Goal: Task Accomplishment & Management: Use online tool/utility

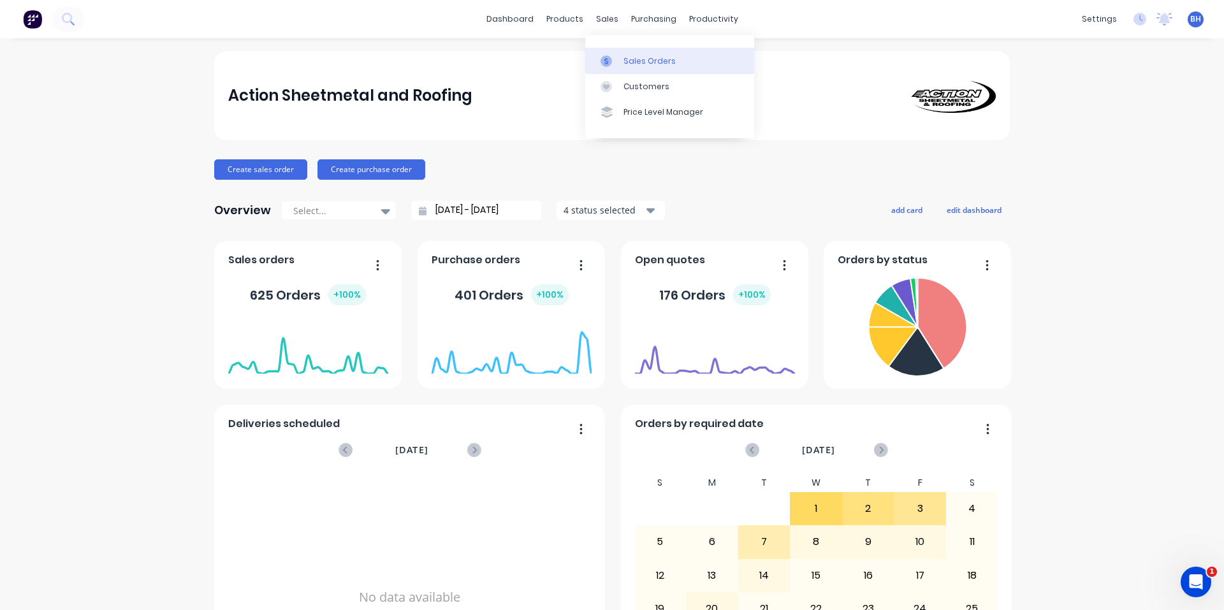
click at [631, 65] on div "Sales Orders" at bounding box center [649, 60] width 52 height 11
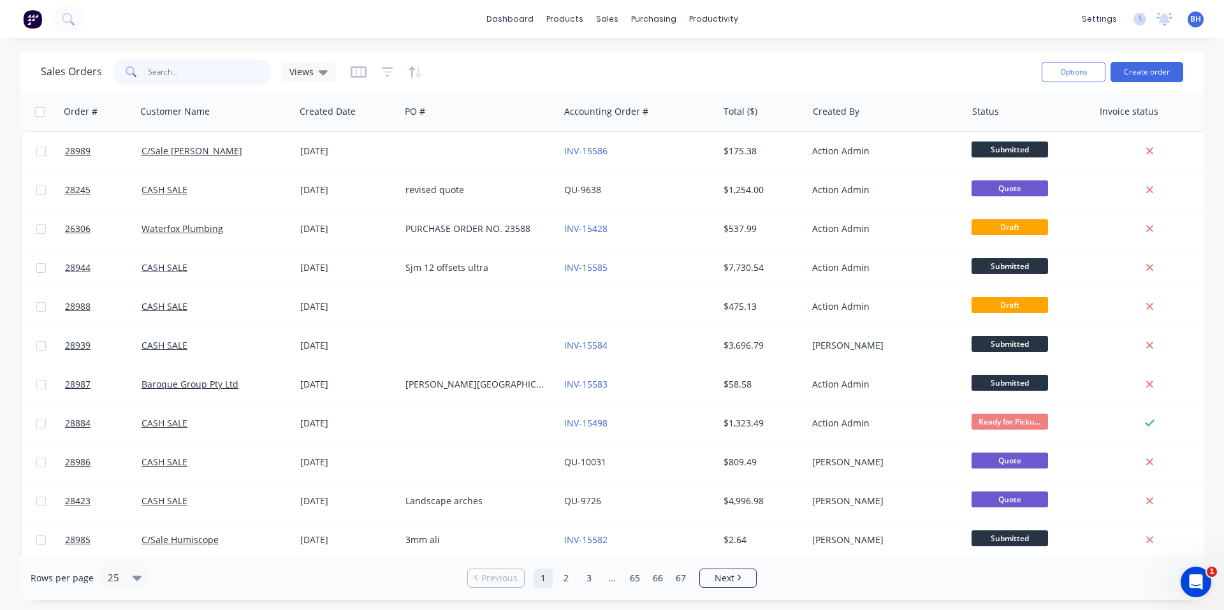
click at [196, 82] on input "text" at bounding box center [210, 71] width 124 height 25
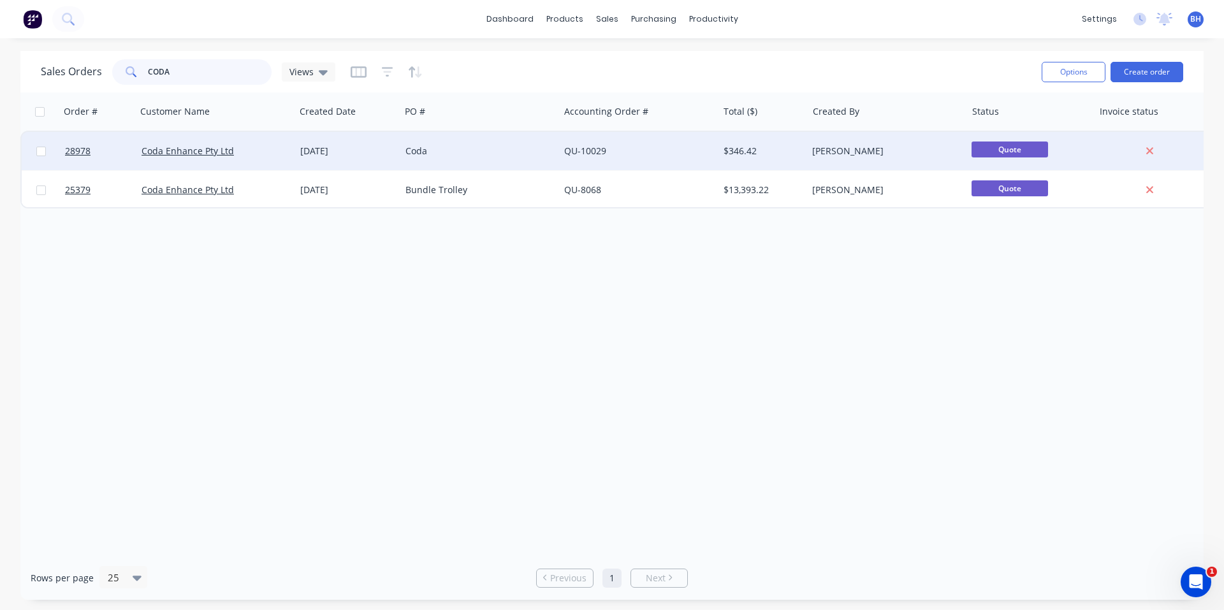
type input "CODA"
click at [488, 149] on div "Coda" at bounding box center [476, 151] width 142 height 13
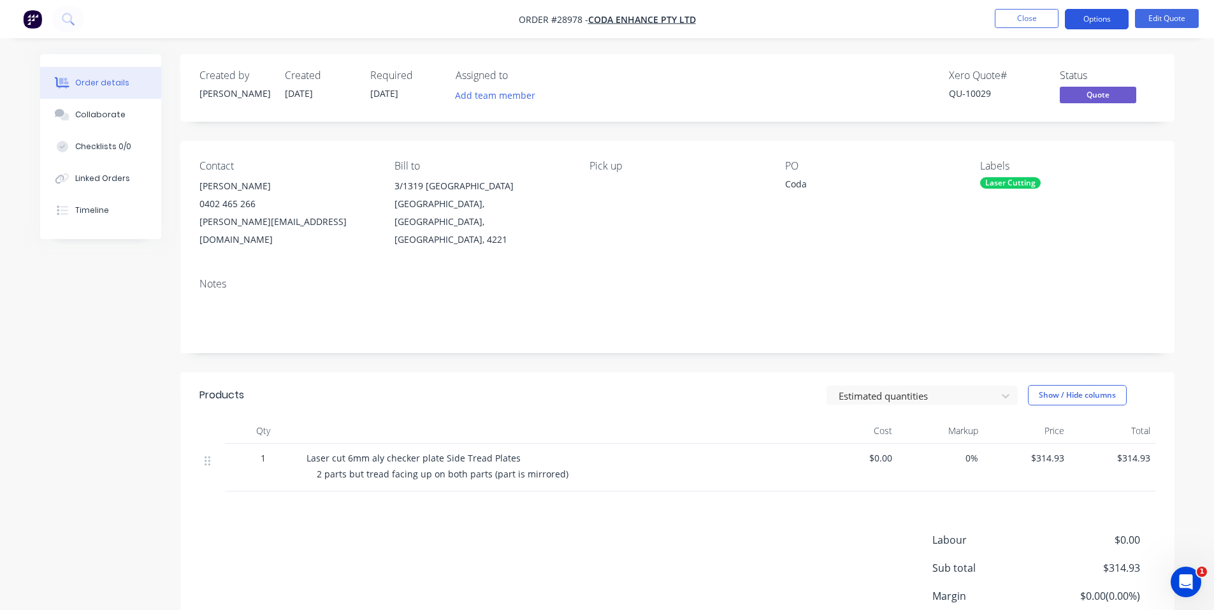
click at [1100, 17] on button "Options" at bounding box center [1097, 19] width 64 height 20
click at [887, 70] on div "Xero Quote # QU-10029 Status Quote" at bounding box center [869, 87] width 572 height 37
click at [1075, 18] on button "Options" at bounding box center [1097, 19] width 64 height 20
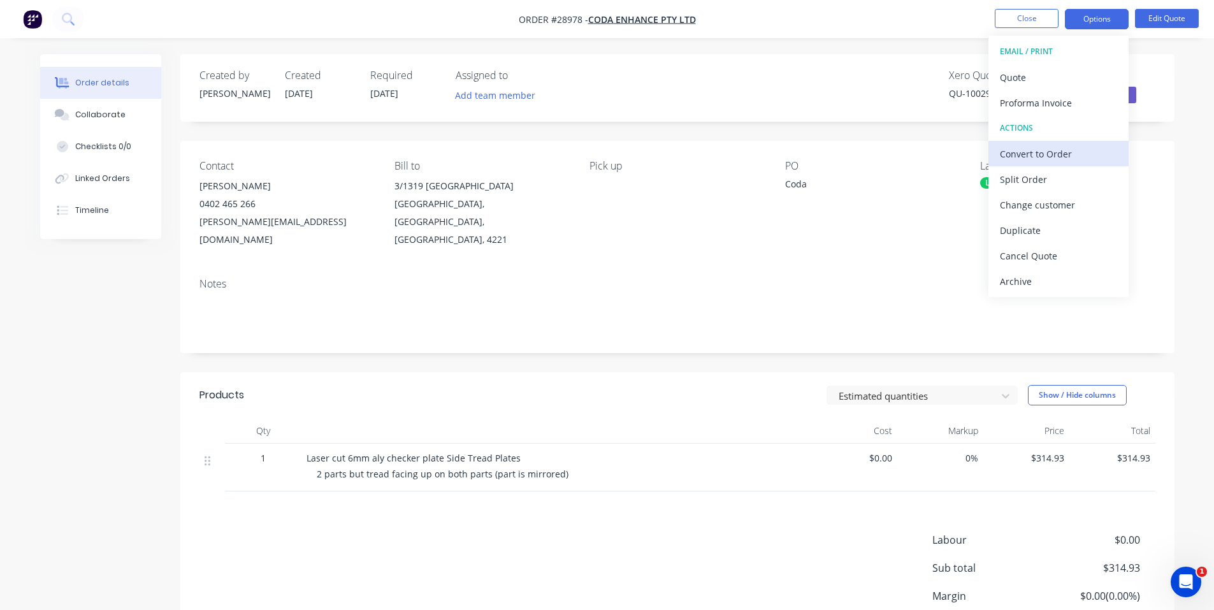
click at [1059, 154] on div "Convert to Order" at bounding box center [1058, 154] width 117 height 18
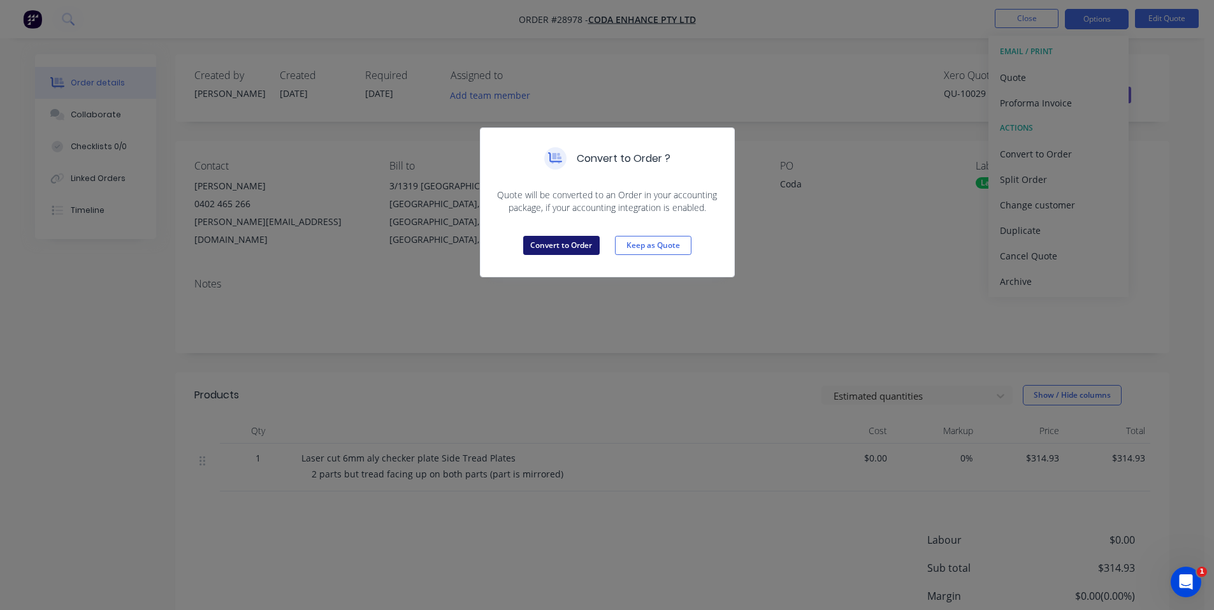
click at [572, 243] on button "Convert to Order" at bounding box center [561, 245] width 76 height 19
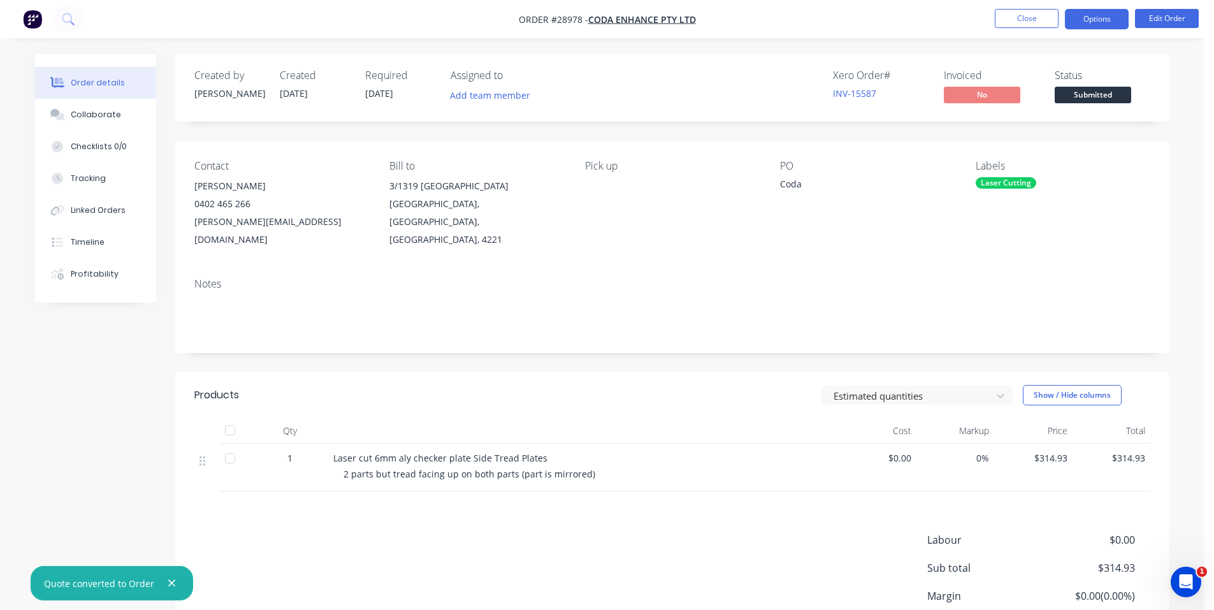
click at [1098, 21] on button "Options" at bounding box center [1097, 19] width 64 height 20
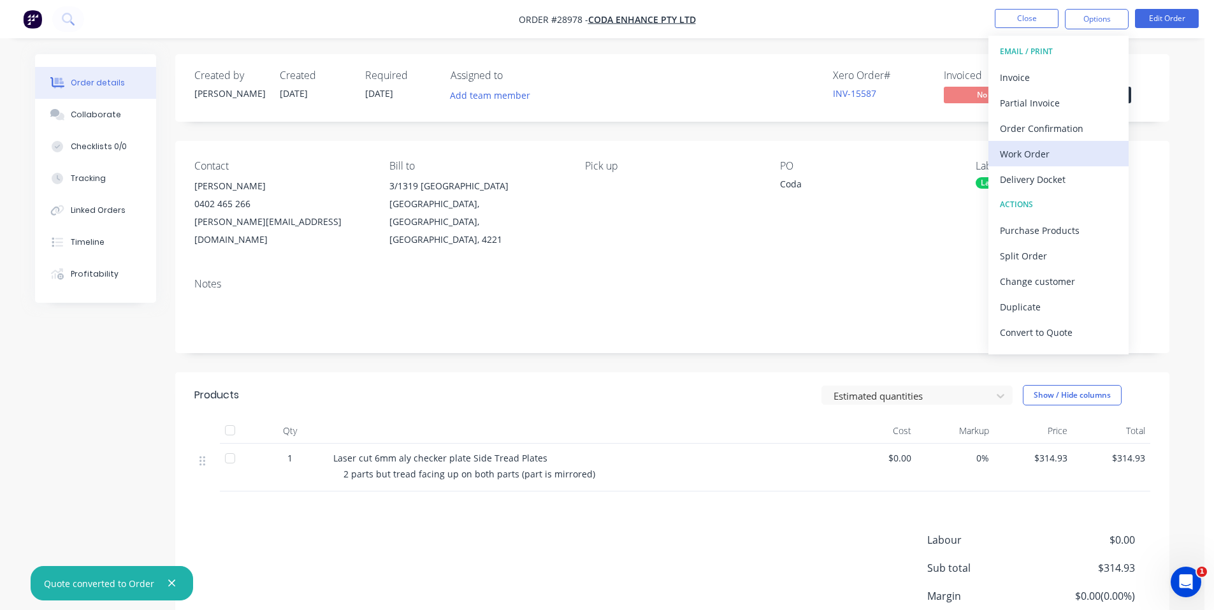
click at [1041, 155] on div "Work Order" at bounding box center [1058, 154] width 117 height 18
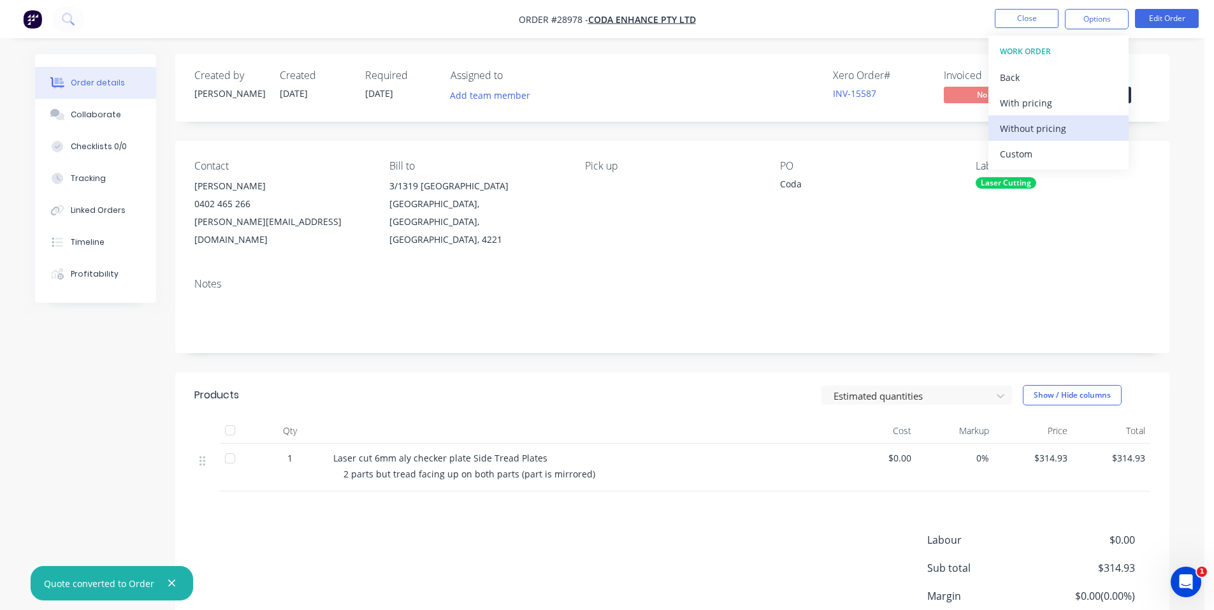
click at [1054, 127] on div "Without pricing" at bounding box center [1058, 128] width 117 height 18
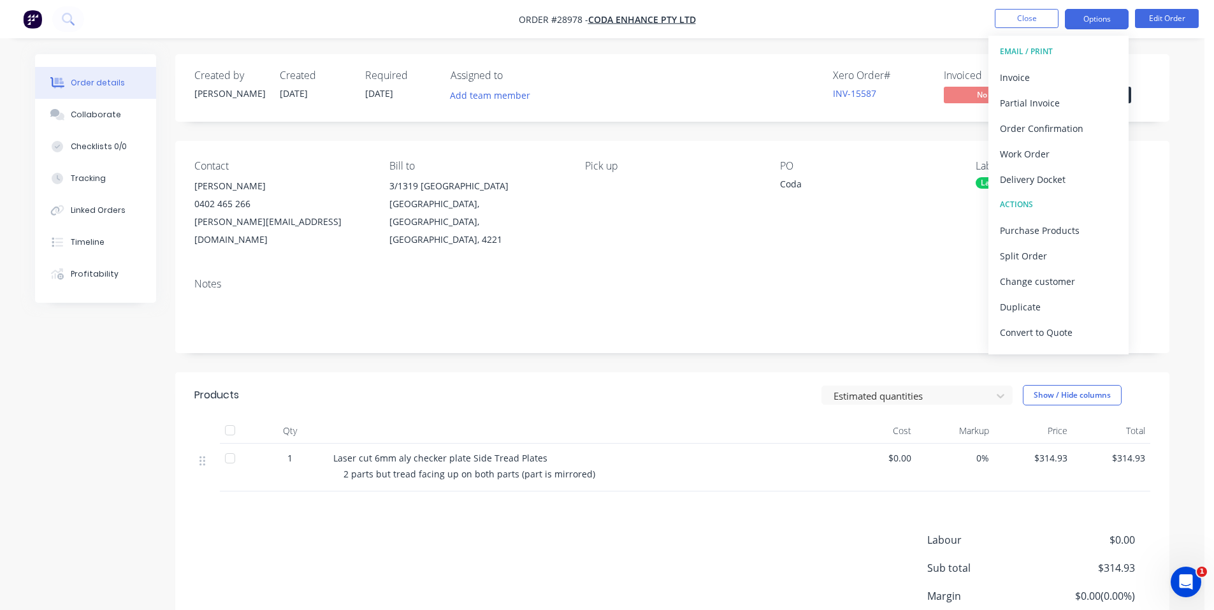
click at [1103, 24] on button "Options" at bounding box center [1097, 19] width 64 height 20
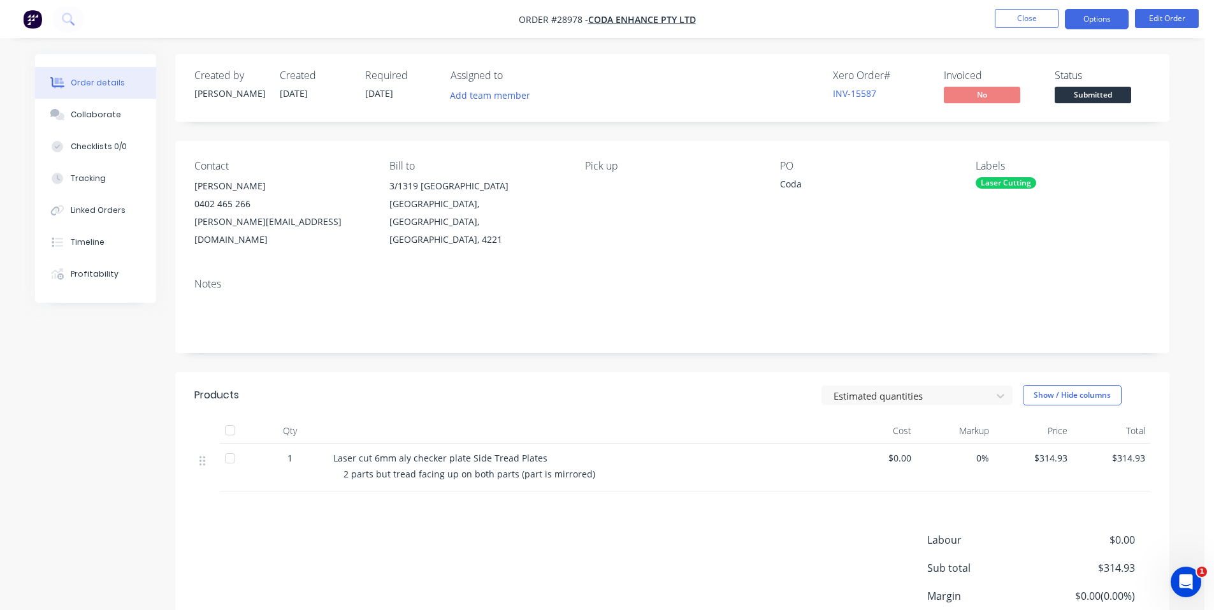
click at [1101, 19] on button "Options" at bounding box center [1097, 19] width 64 height 20
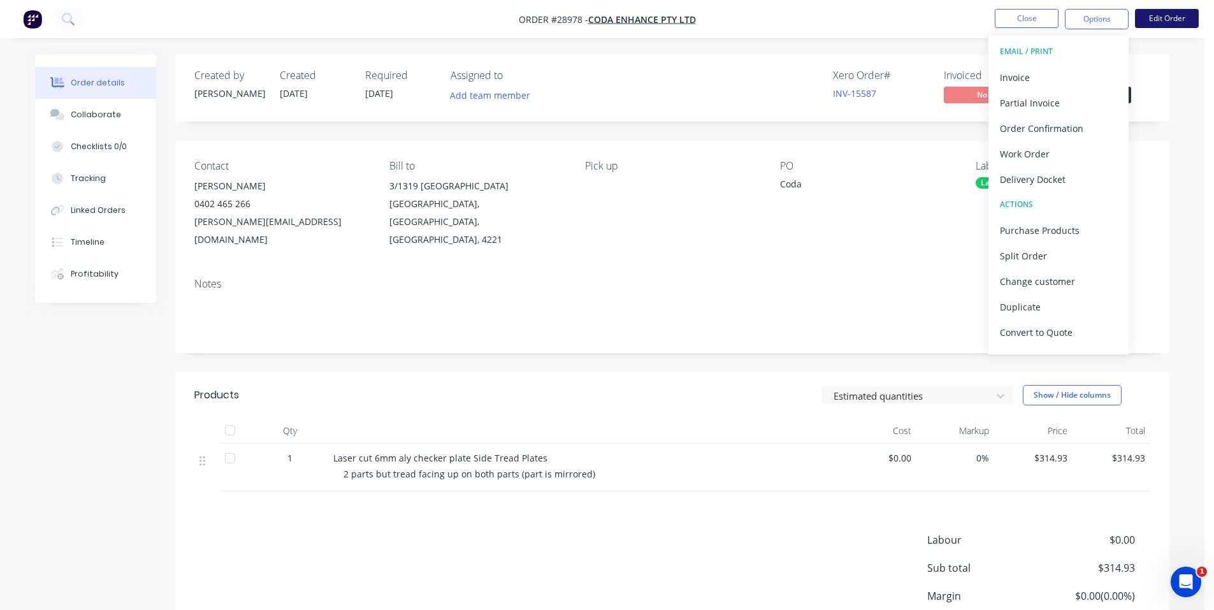
click at [1169, 20] on button "Edit Order" at bounding box center [1167, 18] width 64 height 19
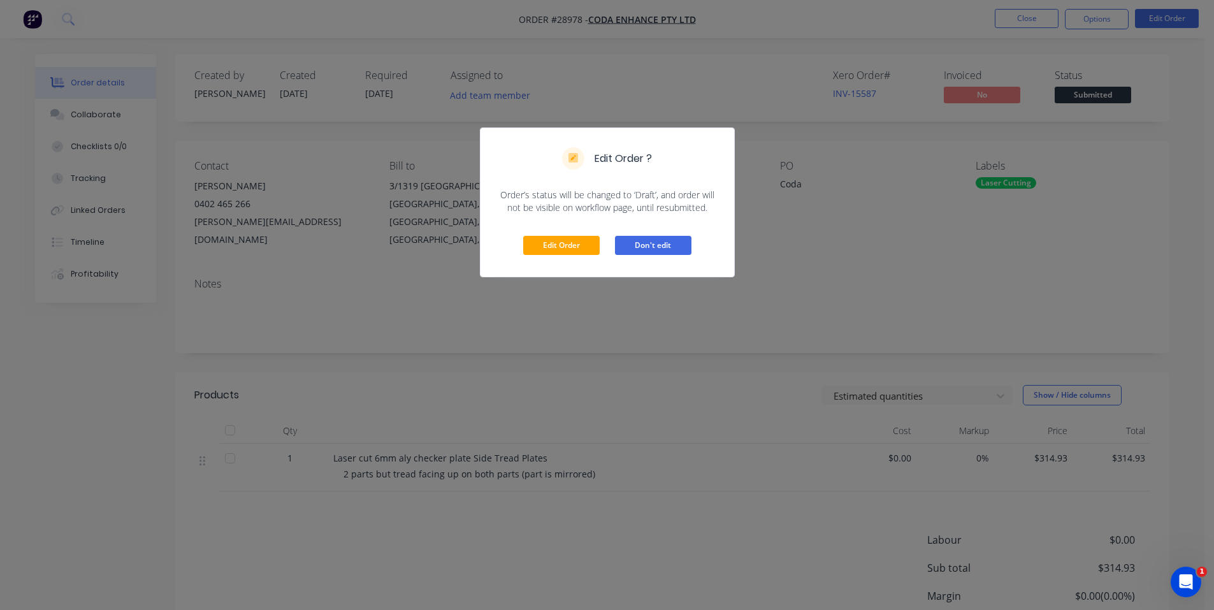
click at [687, 242] on button "Don't edit" at bounding box center [653, 245] width 76 height 19
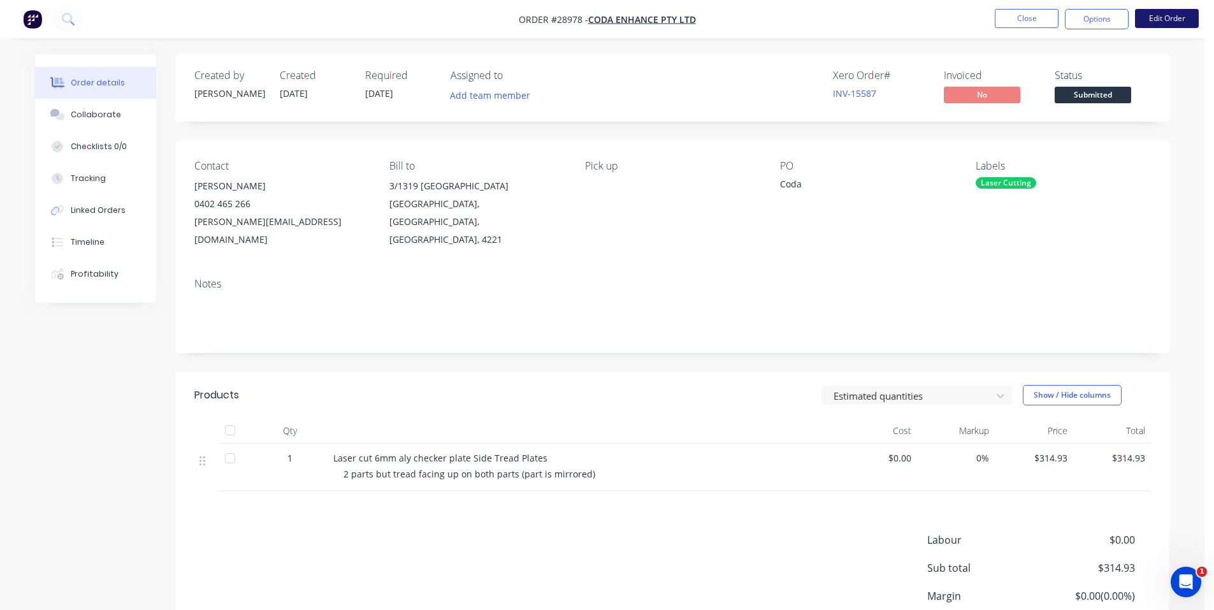
click at [1157, 25] on button "Edit Order" at bounding box center [1167, 18] width 64 height 19
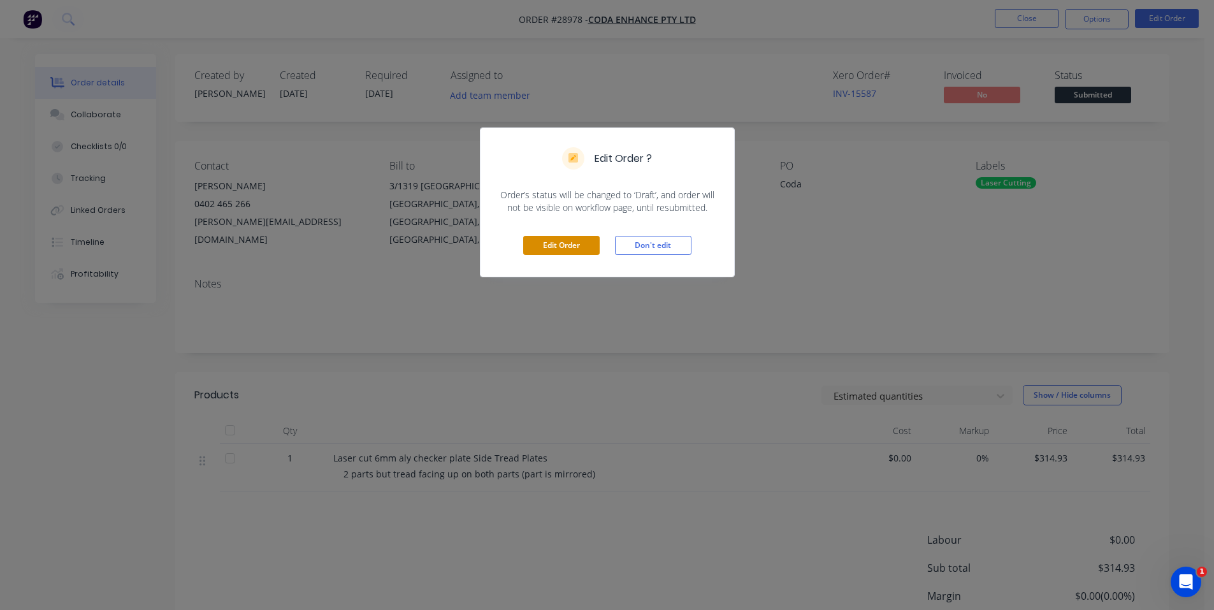
click at [579, 239] on button "Edit Order" at bounding box center [561, 245] width 76 height 19
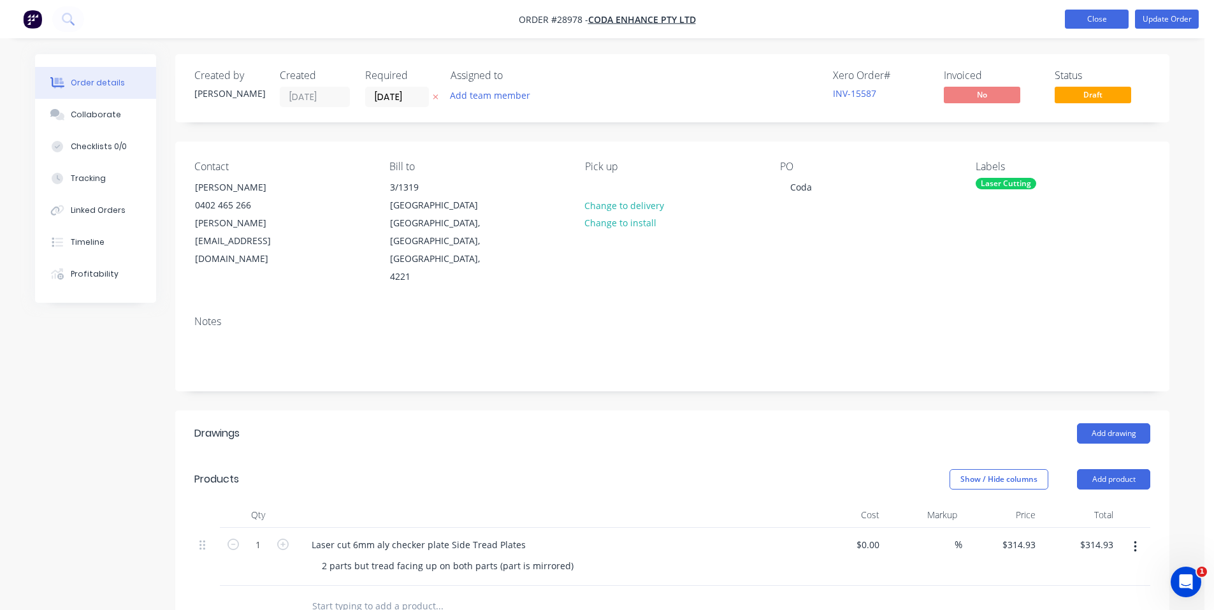
click at [1111, 17] on button "Close" at bounding box center [1097, 19] width 64 height 19
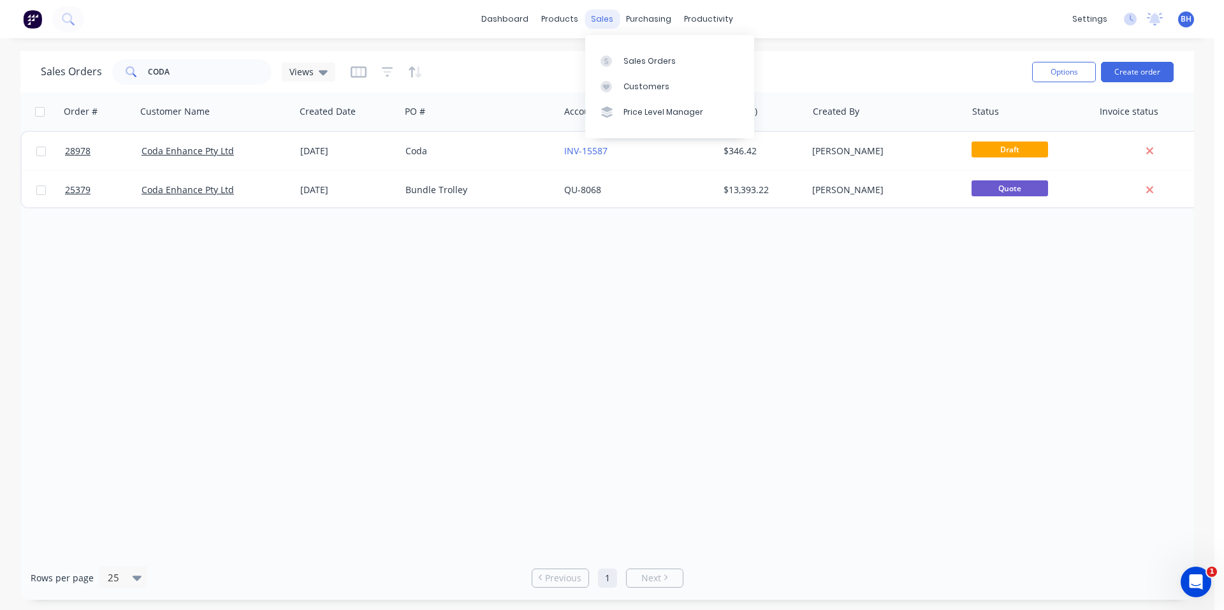
click at [606, 24] on div "sales" at bounding box center [602, 19] width 35 height 19
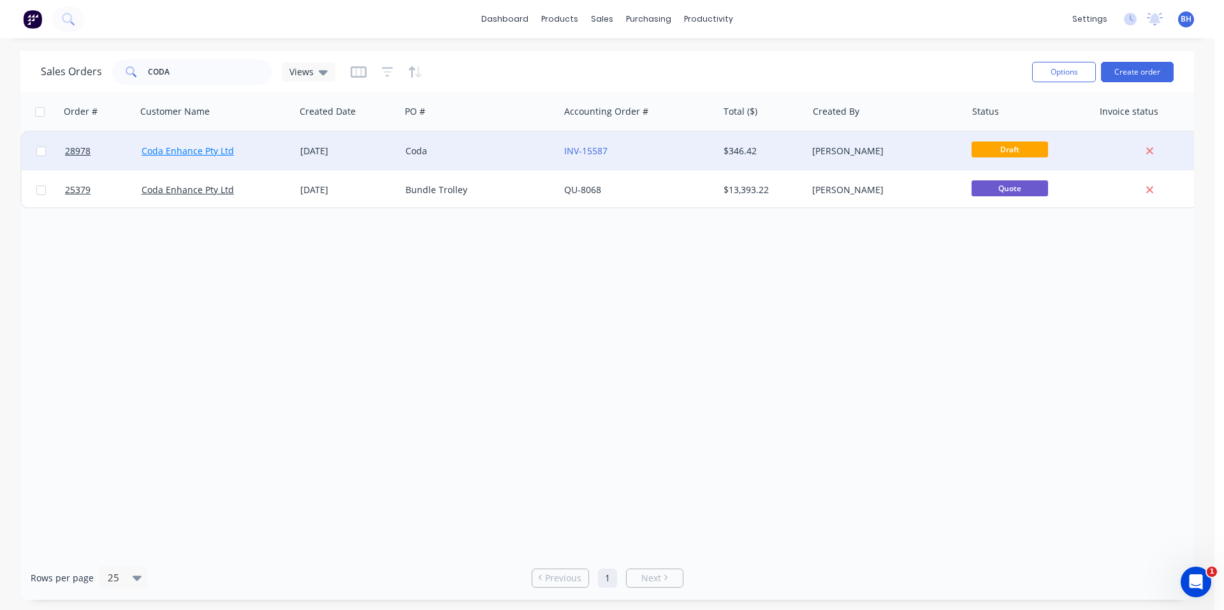
click at [173, 149] on link "Coda Enhance Pty Ltd" at bounding box center [188, 151] width 92 height 12
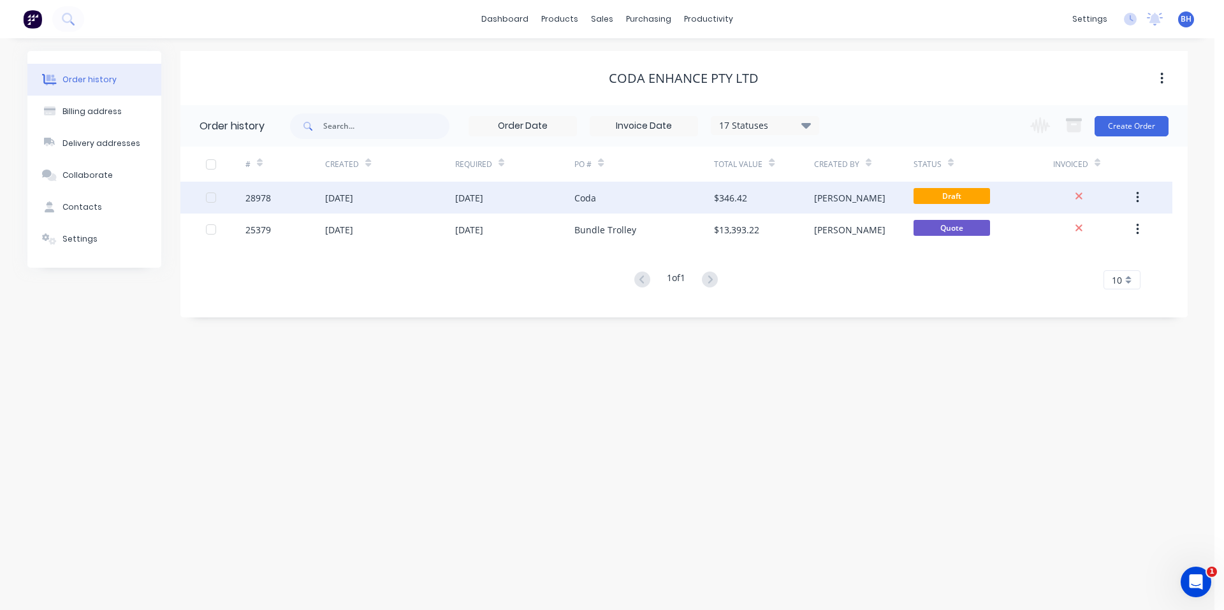
click at [1140, 203] on button "button" at bounding box center [1138, 197] width 30 height 23
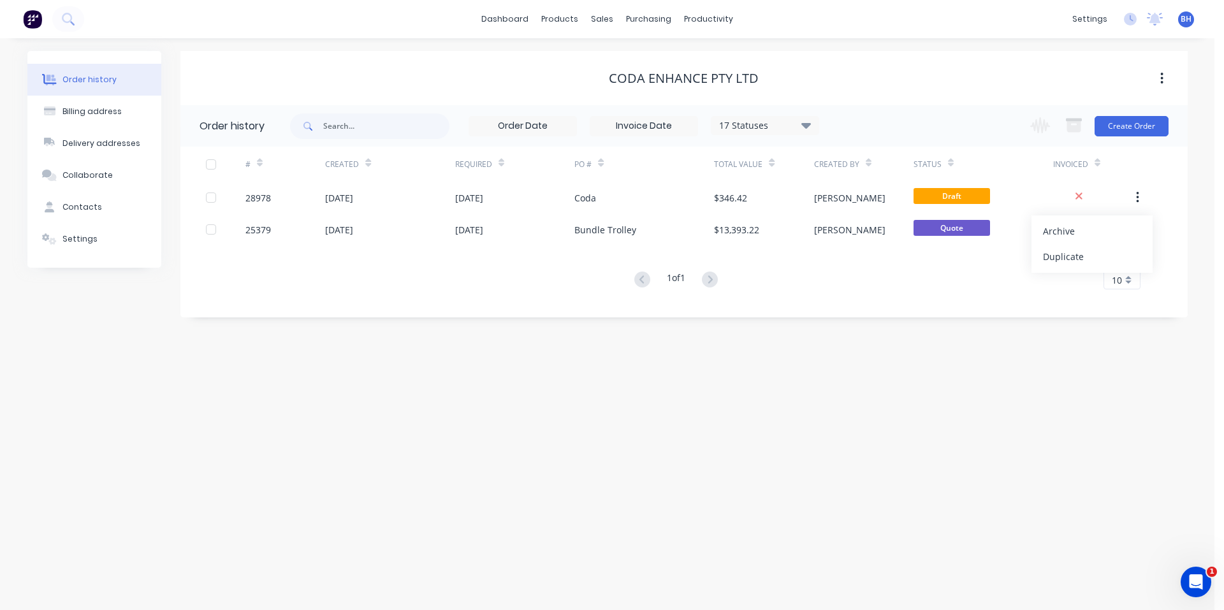
drag, startPoint x: 932, startPoint y: 379, endPoint x: 880, endPoint y: 359, distance: 55.9
click at [929, 377] on div "Order history Billing address Delivery addresses Collaborate Contacts Settings …" at bounding box center [607, 324] width 1214 height 572
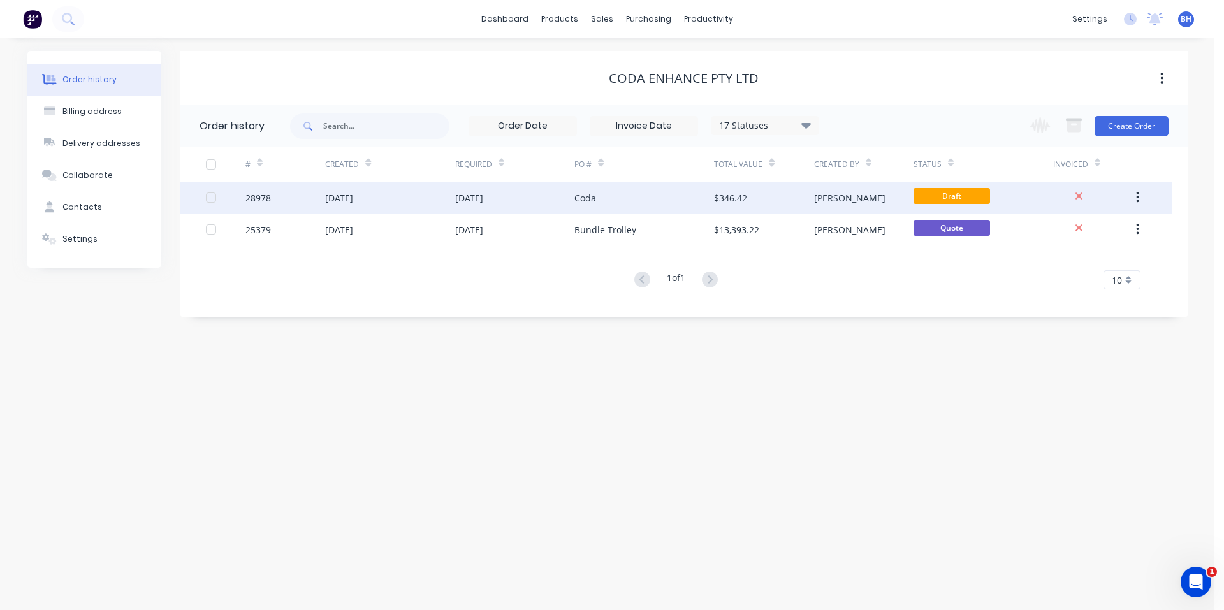
click at [257, 199] on div "28978" at bounding box center [257, 197] width 25 height 13
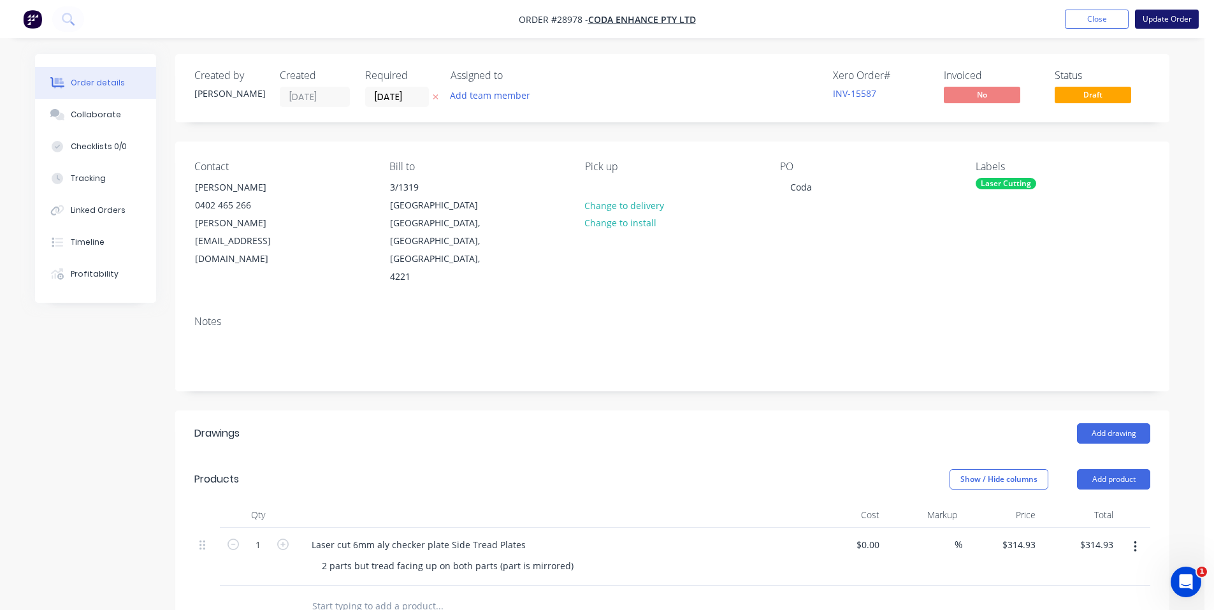
click at [1156, 23] on button "Update Order" at bounding box center [1167, 19] width 64 height 19
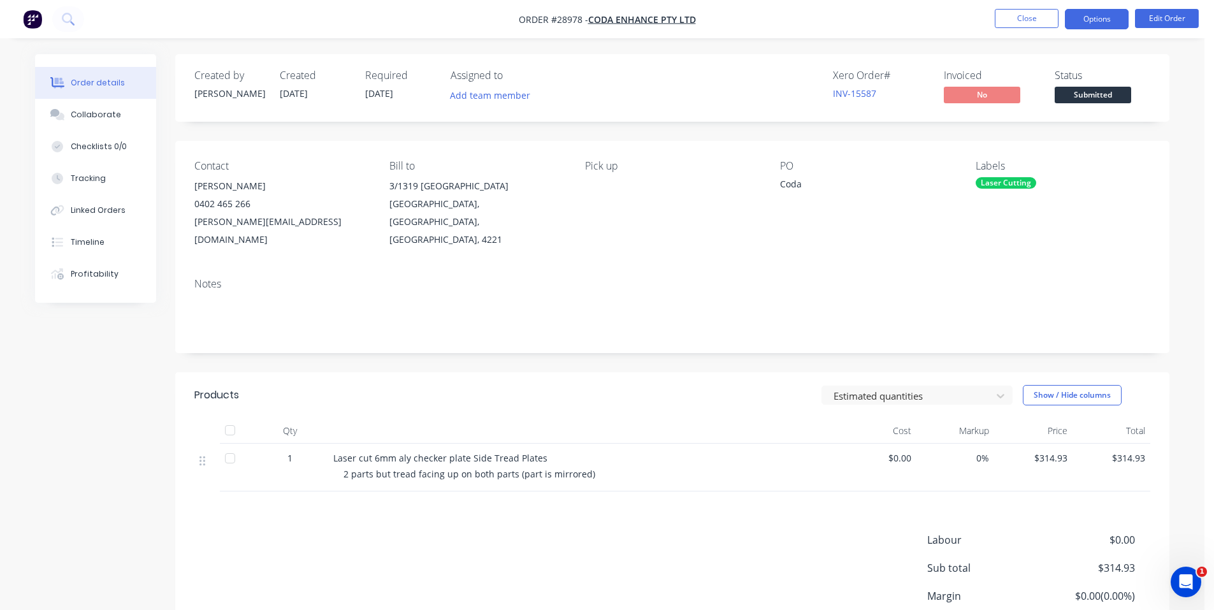
click at [1113, 17] on button "Options" at bounding box center [1097, 19] width 64 height 20
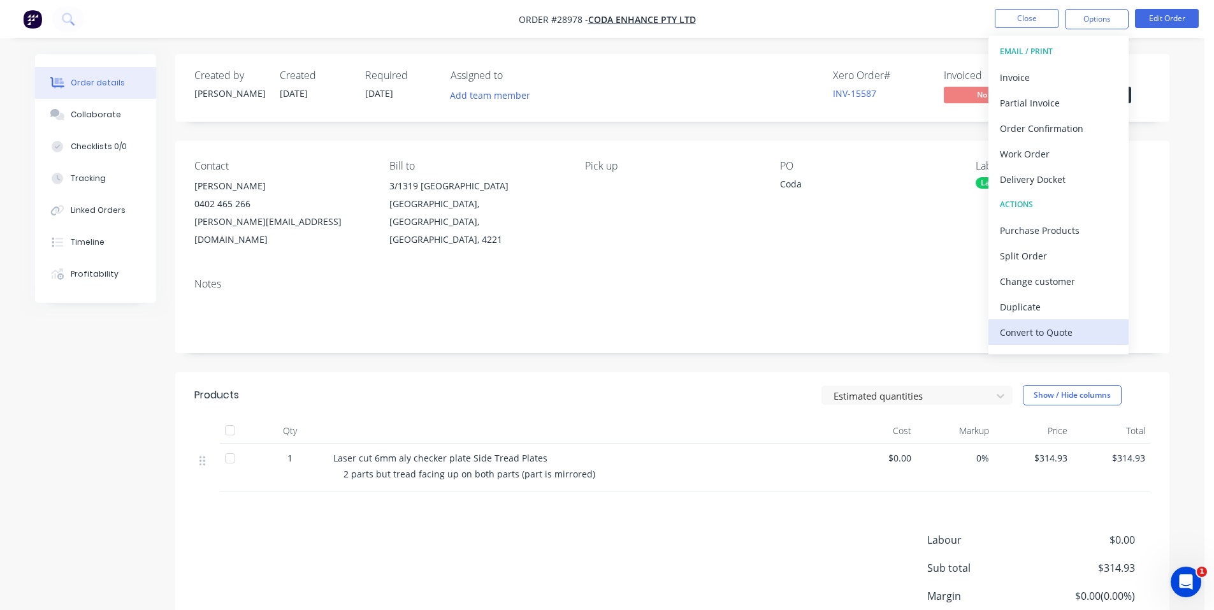
click at [1045, 334] on div "Convert to Quote" at bounding box center [1058, 332] width 117 height 18
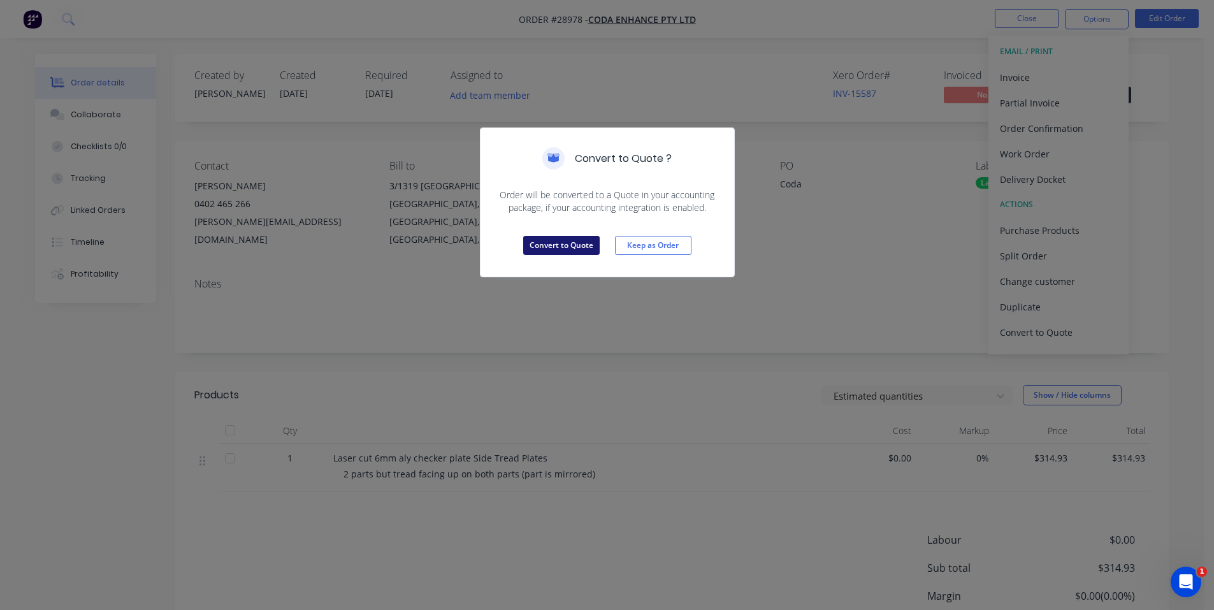
click at [579, 249] on button "Convert to Quote" at bounding box center [561, 245] width 76 height 19
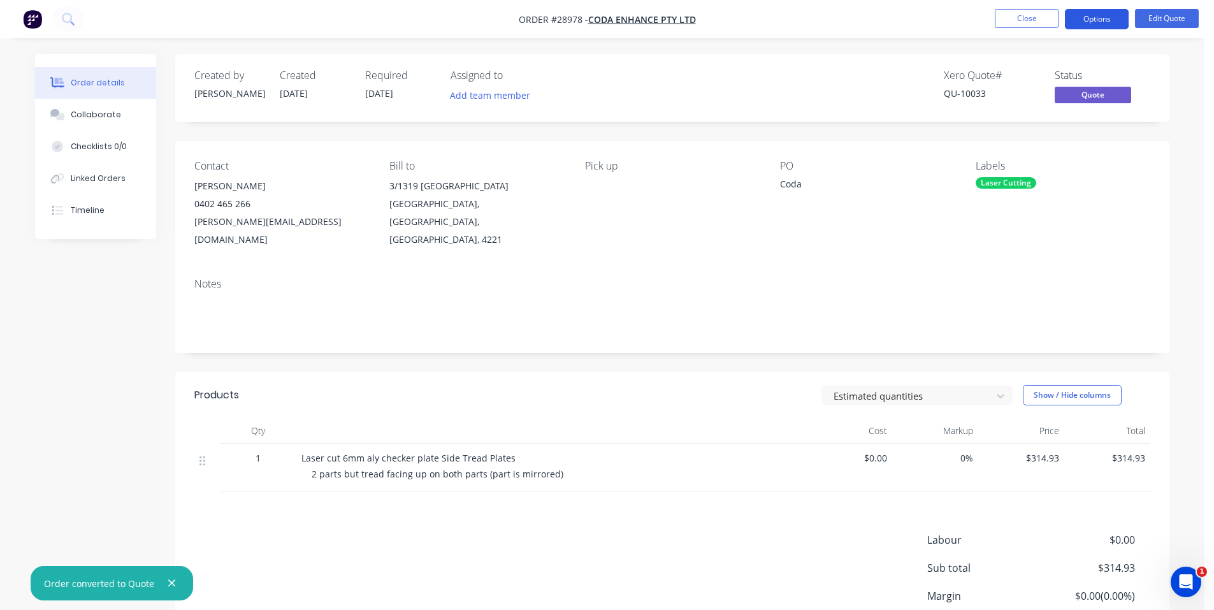
click at [1100, 21] on button "Options" at bounding box center [1097, 19] width 64 height 20
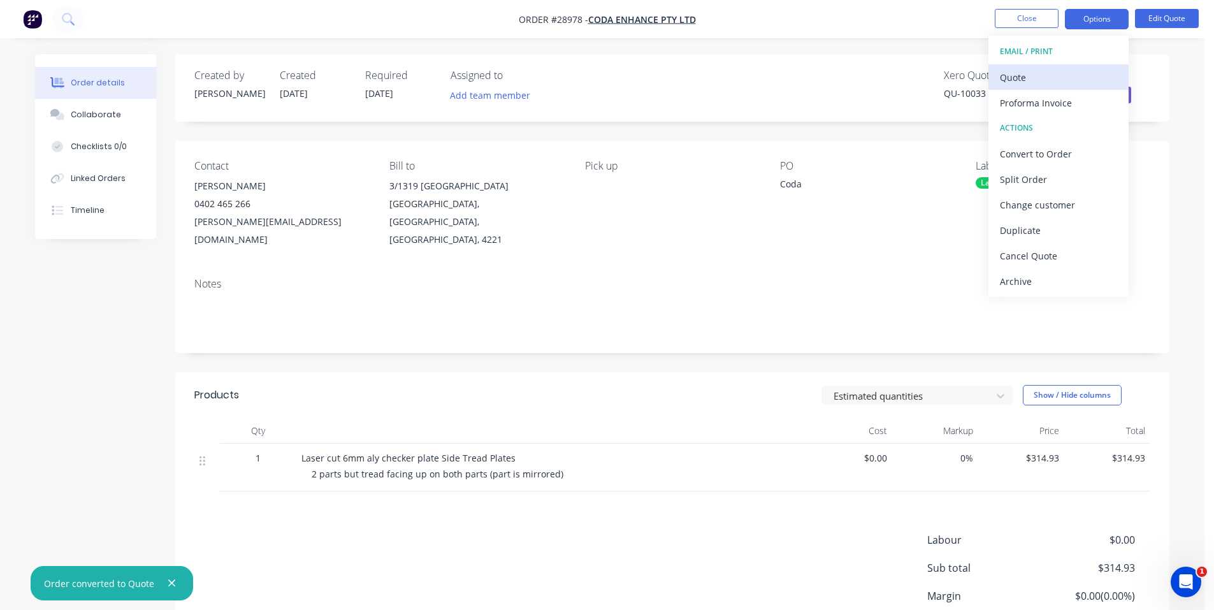
click at [1047, 81] on div "Quote" at bounding box center [1058, 77] width 117 height 18
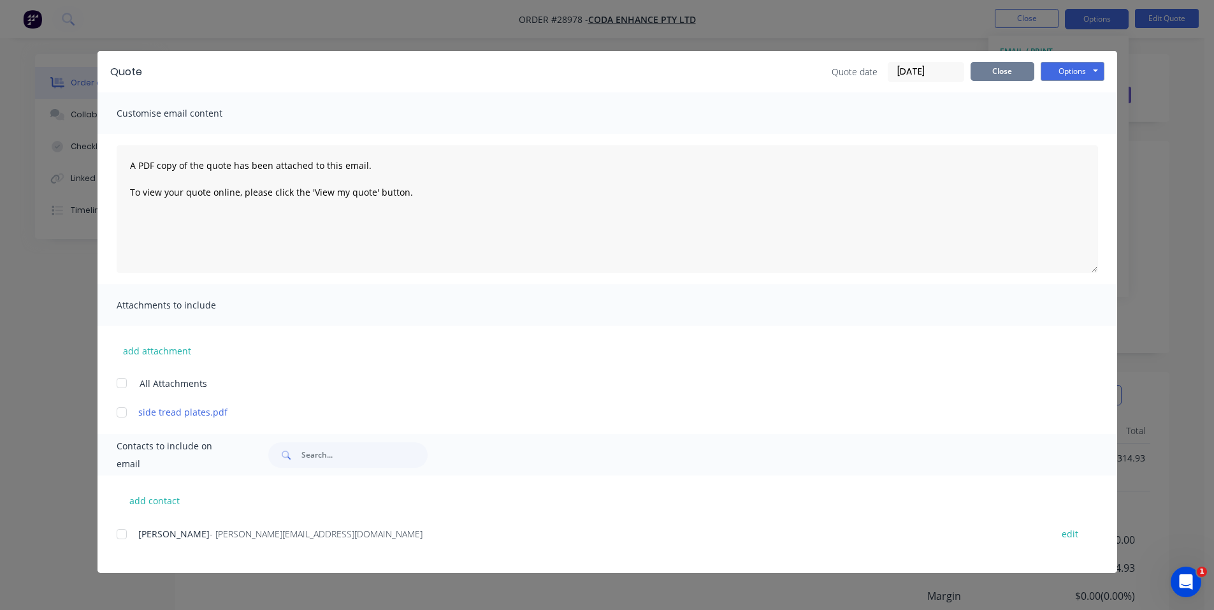
click at [1000, 68] on button "Close" at bounding box center [1003, 71] width 64 height 19
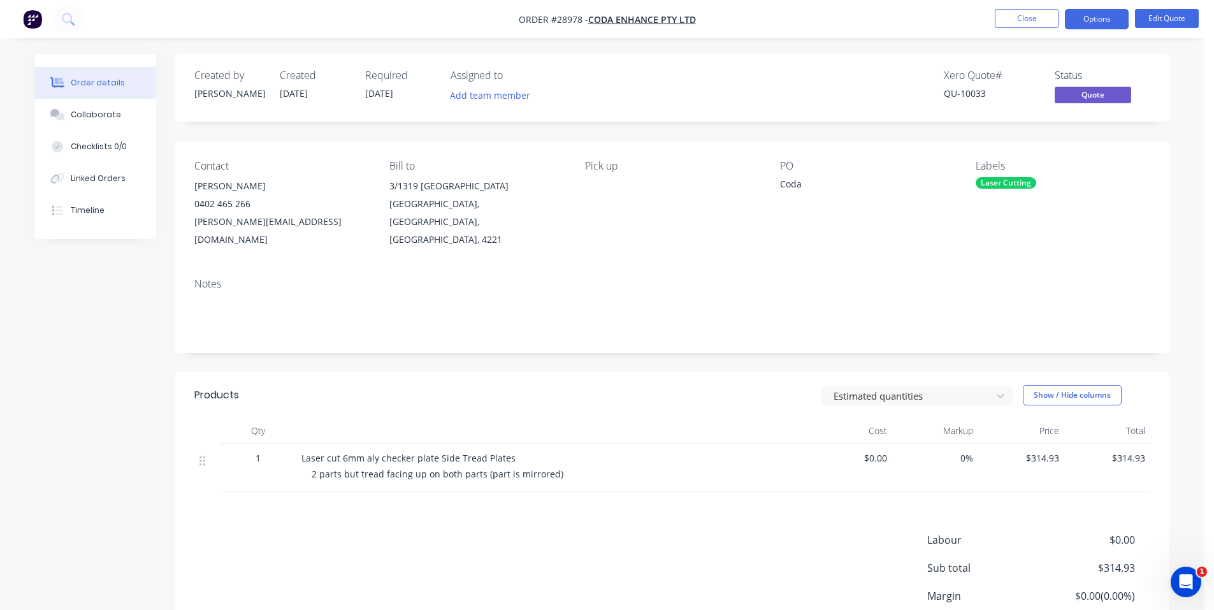
click at [1046, 451] on span "$314.93" at bounding box center [1022, 457] width 76 height 13
click at [1181, 21] on button "Edit Quote" at bounding box center [1167, 18] width 64 height 19
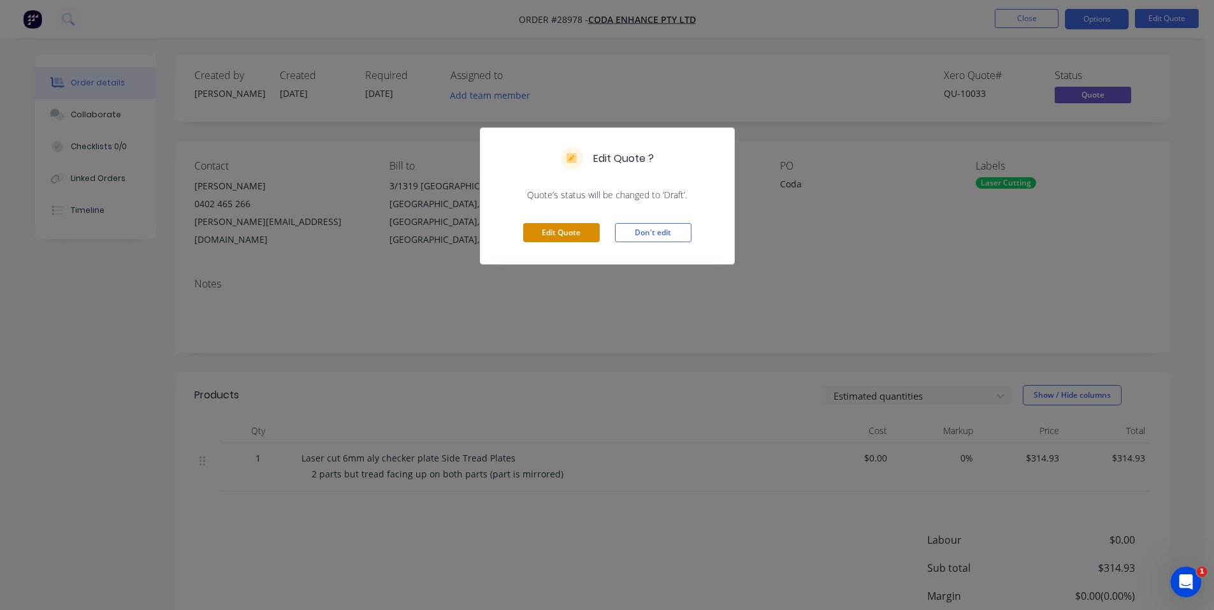
click at [567, 229] on button "Edit Quote" at bounding box center [561, 232] width 76 height 19
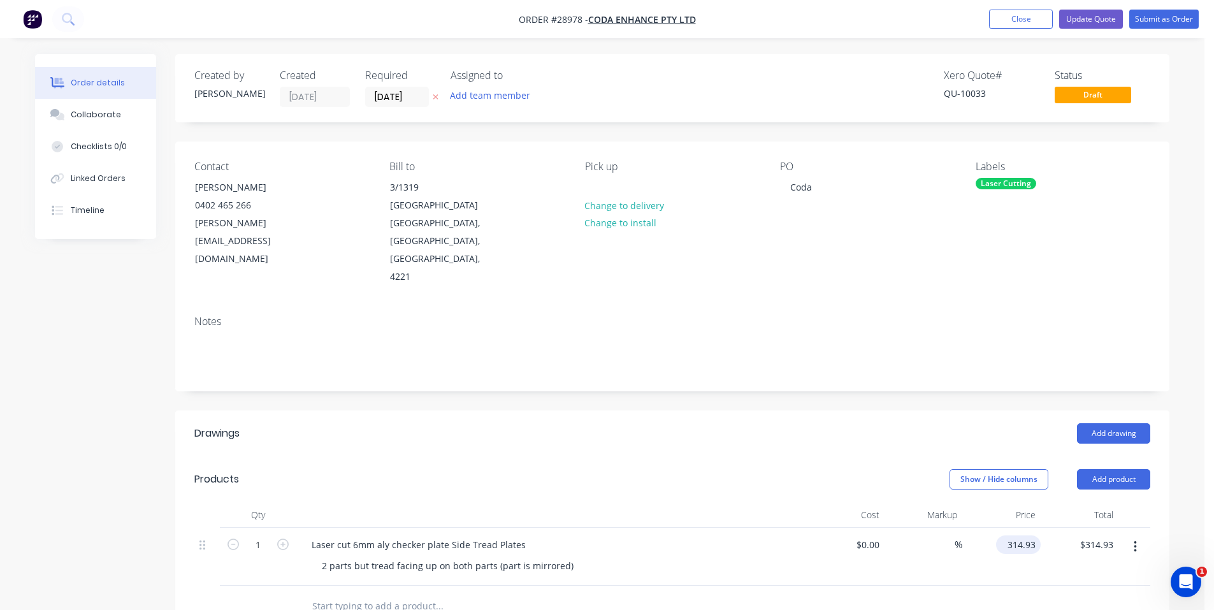
click at [1019, 535] on input "314.93" at bounding box center [1022, 544] width 40 height 18
type input "$314.93"
click at [1003, 16] on button "Close" at bounding box center [1021, 19] width 64 height 19
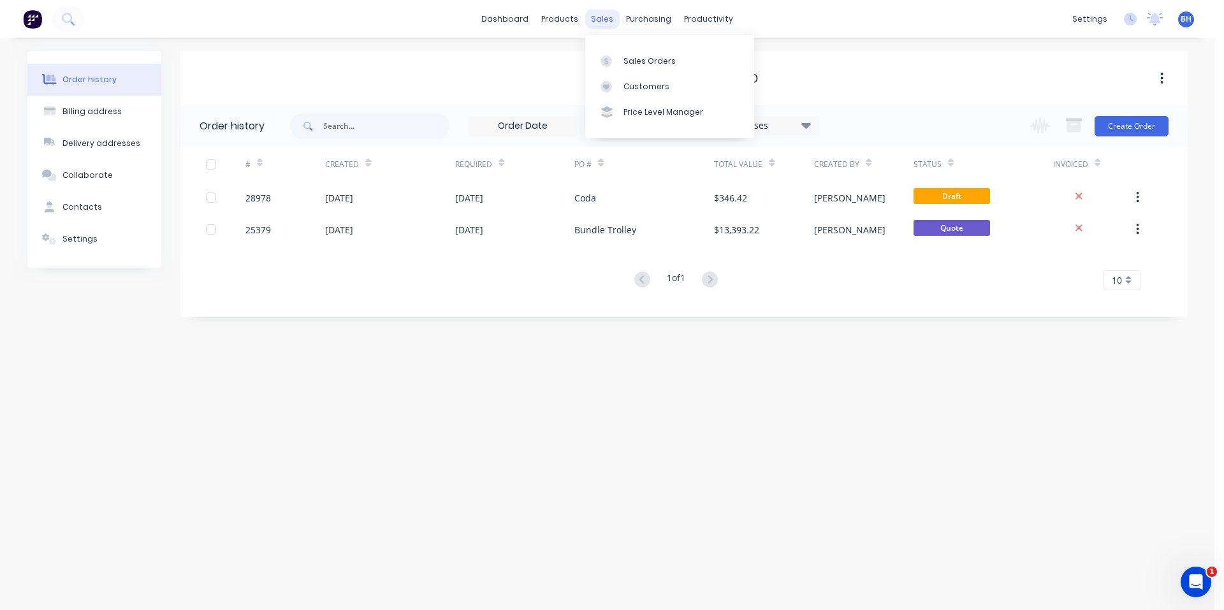
click at [614, 24] on div "sales" at bounding box center [602, 19] width 35 height 19
click at [625, 62] on div "Sales Orders" at bounding box center [649, 60] width 52 height 11
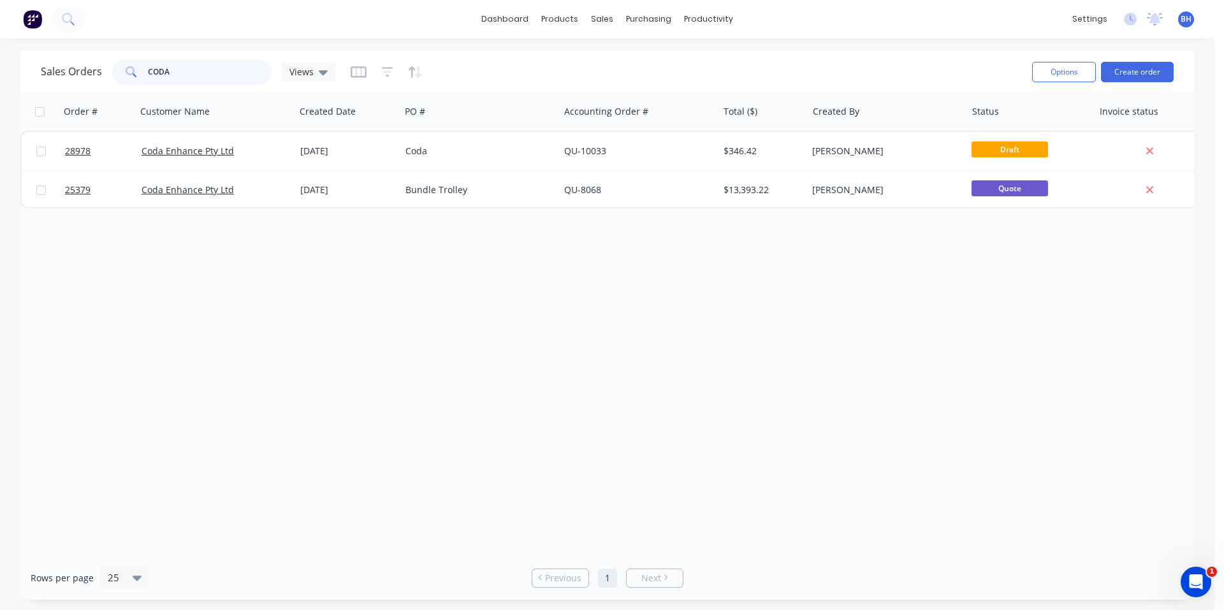
drag, startPoint x: 180, startPoint y: 73, endPoint x: 137, endPoint y: 75, distance: 43.4
click at [137, 75] on div "CODA" at bounding box center [191, 71] width 159 height 25
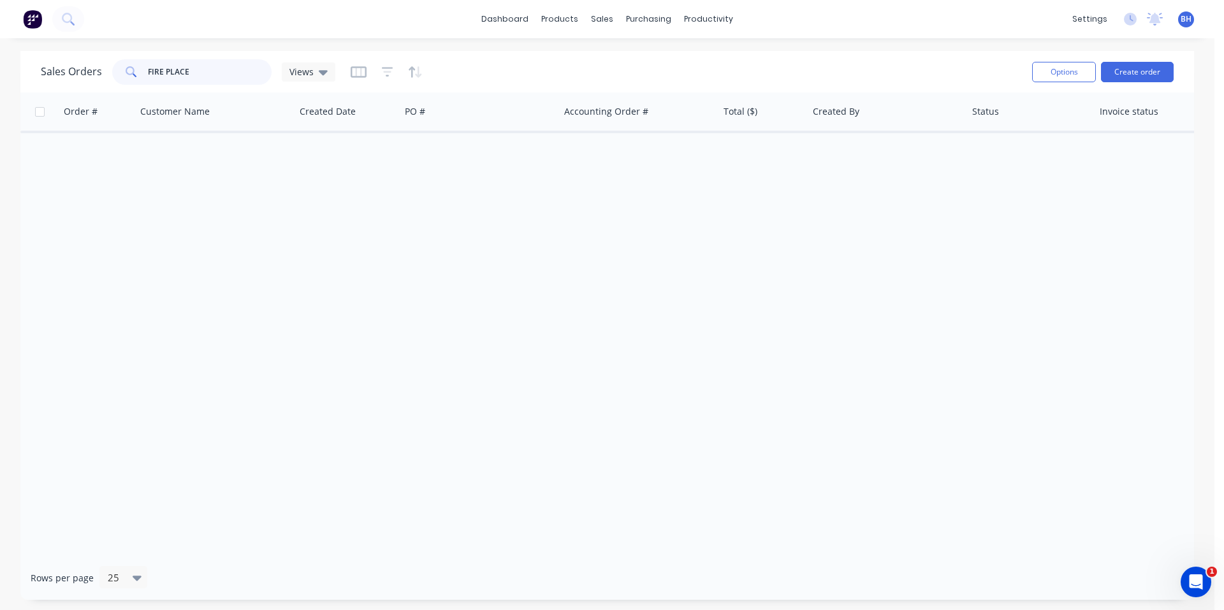
drag, startPoint x: 210, startPoint y: 71, endPoint x: 157, endPoint y: 76, distance: 53.9
click at [157, 76] on input "FIRE PLACE" at bounding box center [210, 71] width 124 height 25
type input "F"
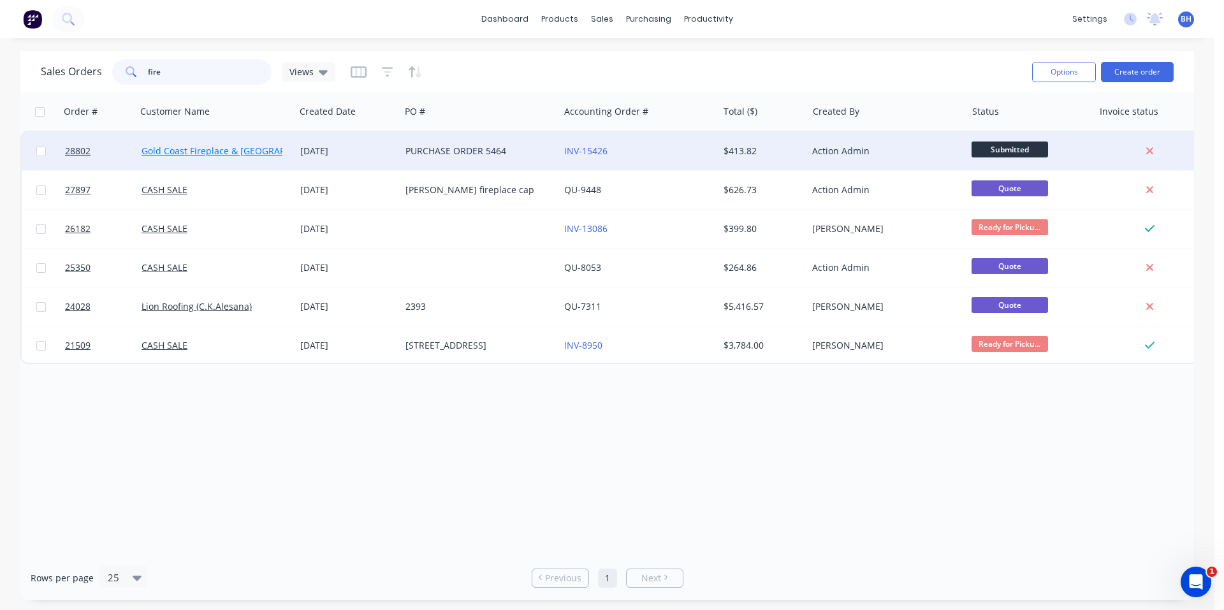
type input "fire"
click at [274, 151] on link "Gold Coast Fireplace & [GEOGRAPHIC_DATA]" at bounding box center [235, 151] width 187 height 12
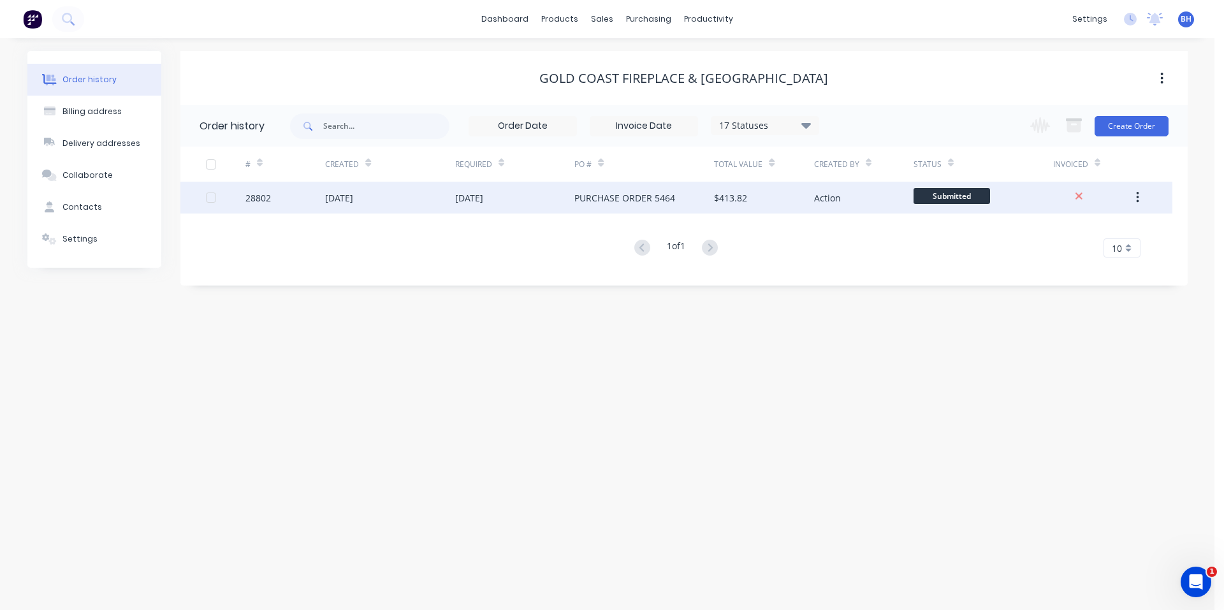
click at [258, 202] on div "28802" at bounding box center [257, 197] width 25 height 13
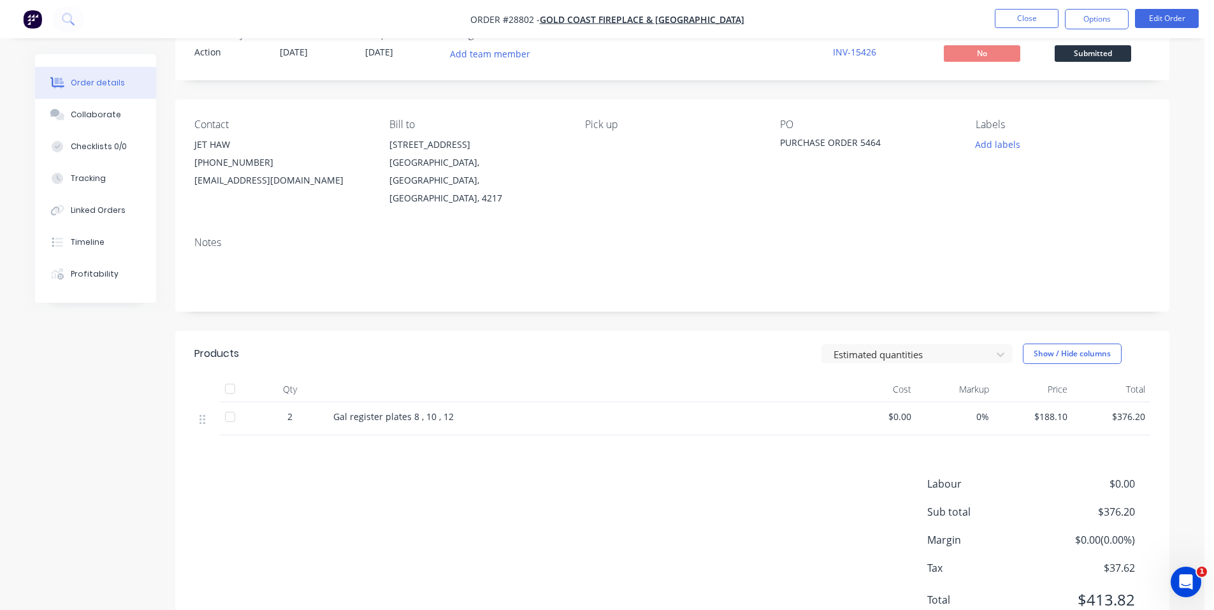
scroll to position [76, 0]
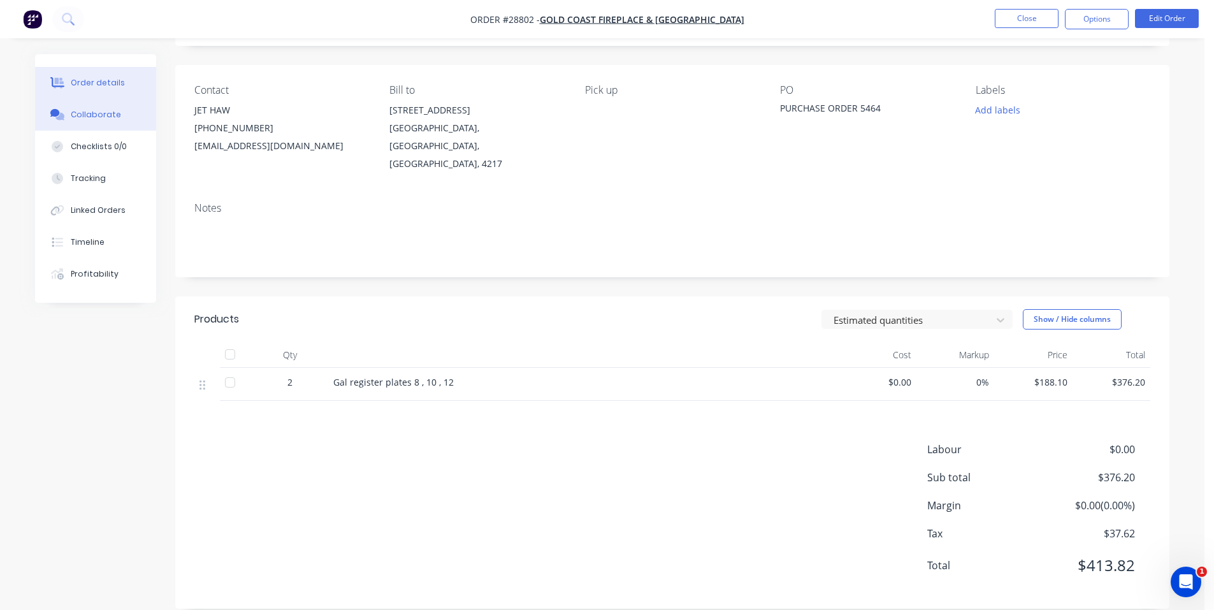
click at [110, 114] on div "Collaborate" at bounding box center [96, 114] width 50 height 11
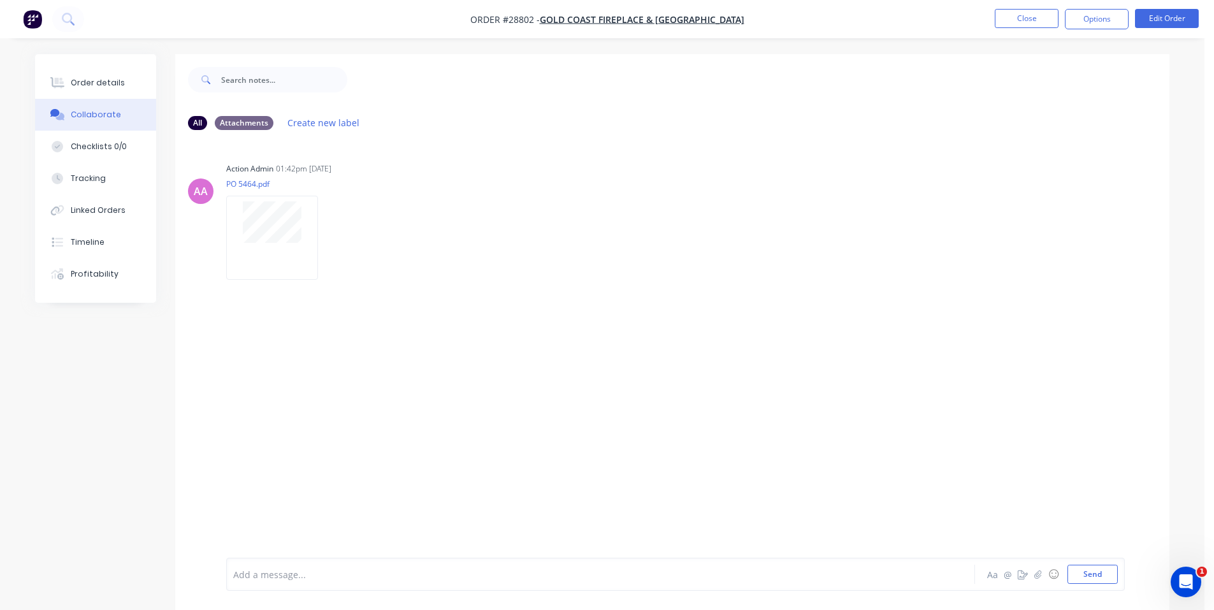
click at [29, 17] on img "button" at bounding box center [32, 19] width 19 height 19
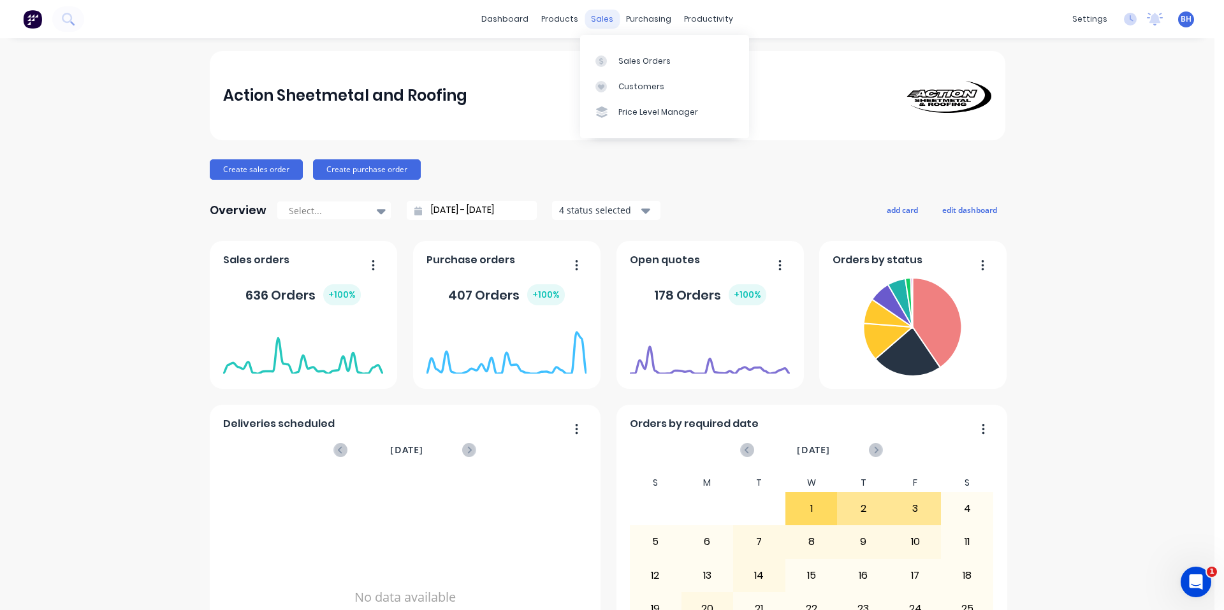
click at [602, 13] on div "sales" at bounding box center [602, 19] width 35 height 19
click at [637, 64] on div "Sales Orders" at bounding box center [644, 60] width 52 height 11
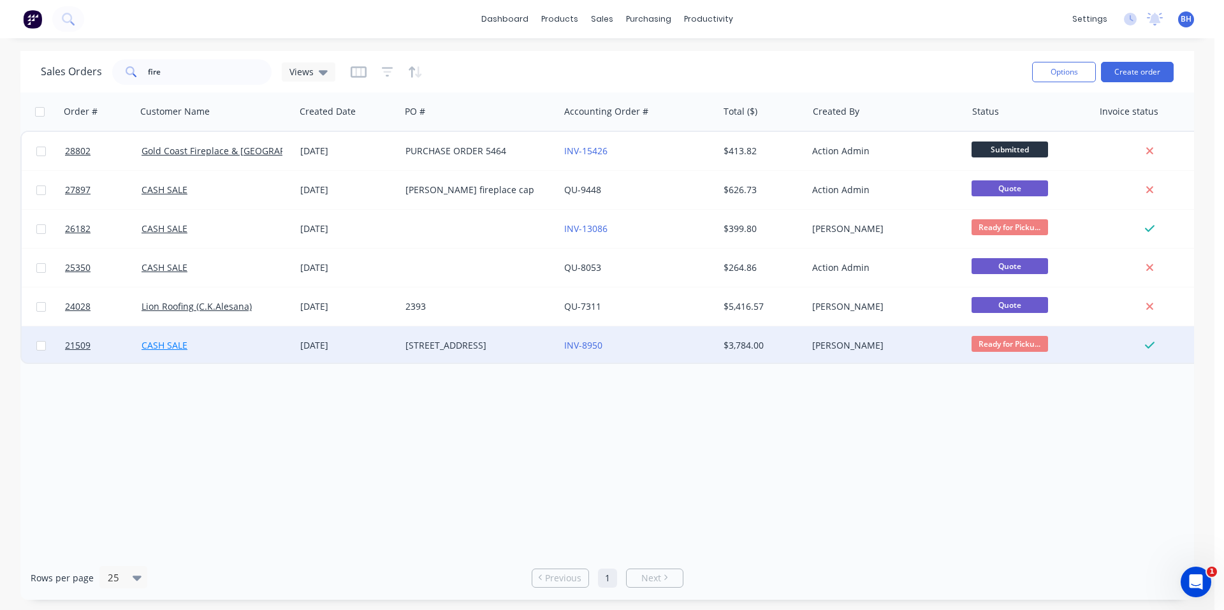
click at [175, 346] on link "CASH SALE" at bounding box center [165, 345] width 46 height 12
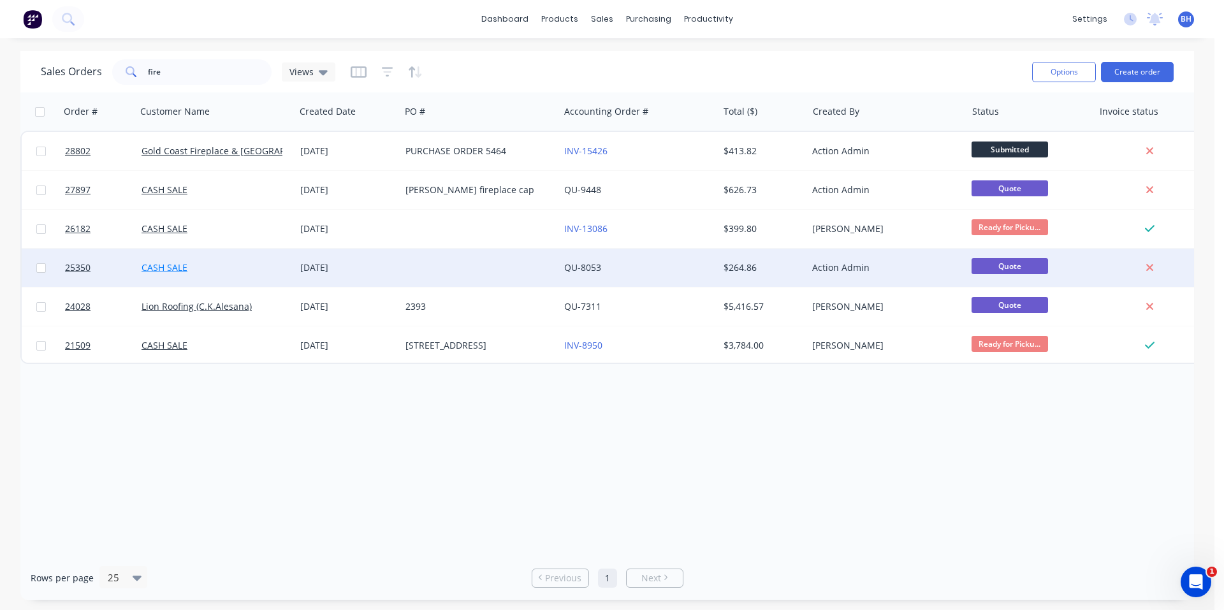
click at [158, 270] on link "CASH SALE" at bounding box center [165, 267] width 46 height 12
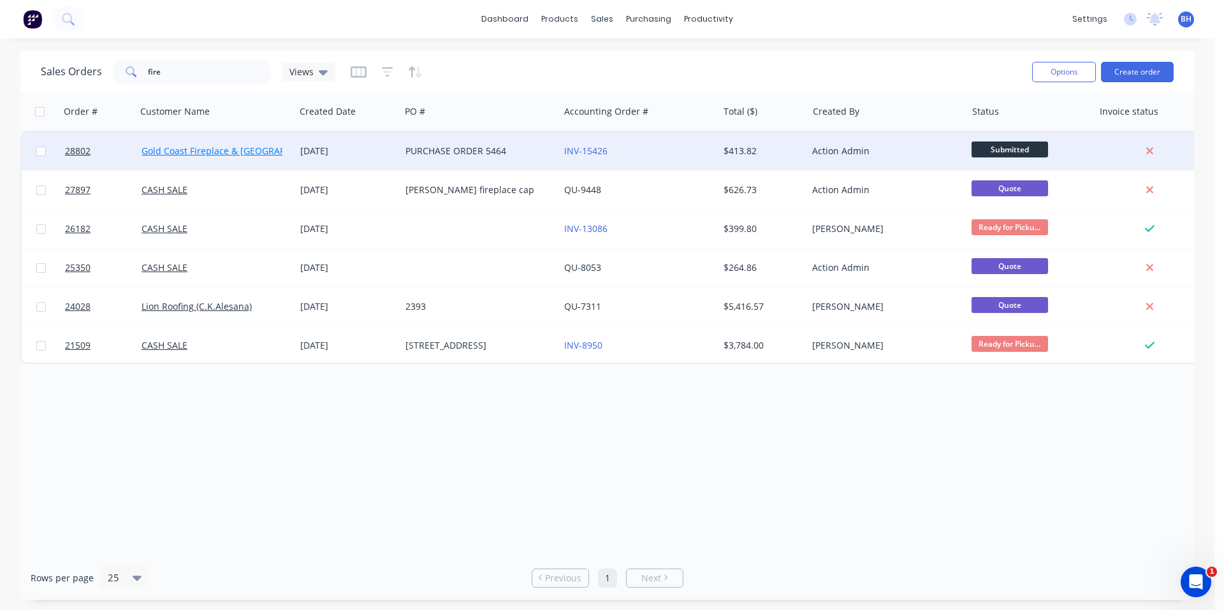
click at [171, 152] on link "Gold Coast Fireplace & [GEOGRAPHIC_DATA]" at bounding box center [235, 151] width 187 height 12
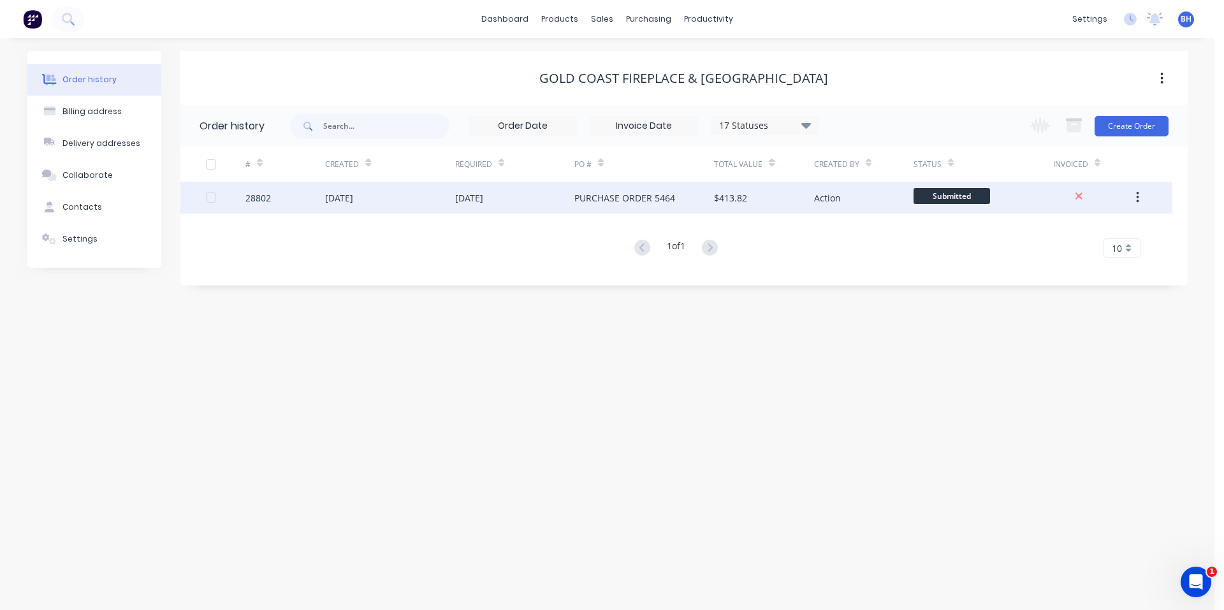
click at [256, 197] on div "28802" at bounding box center [257, 197] width 25 height 13
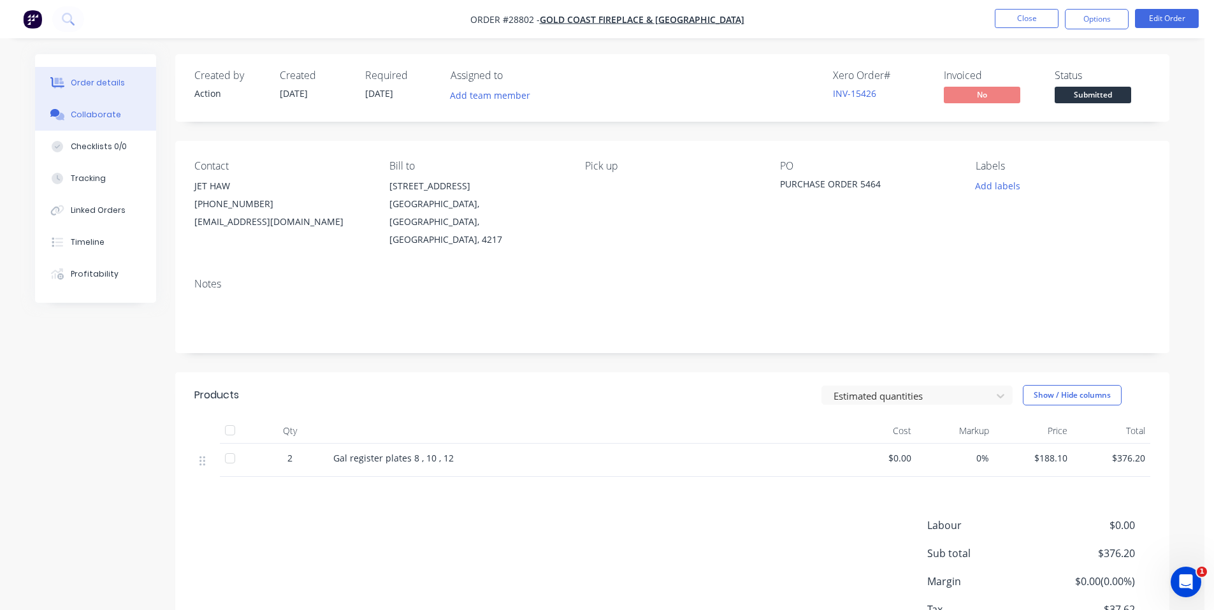
click at [99, 112] on div "Collaborate" at bounding box center [96, 114] width 50 height 11
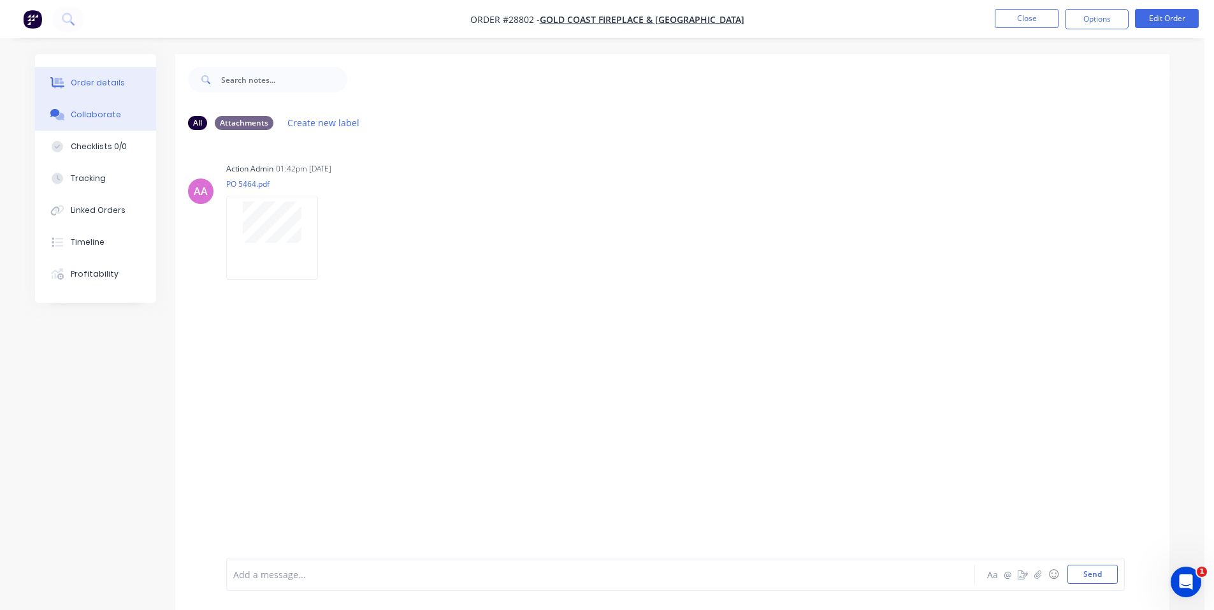
click at [81, 87] on div "Order details" at bounding box center [98, 82] width 54 height 11
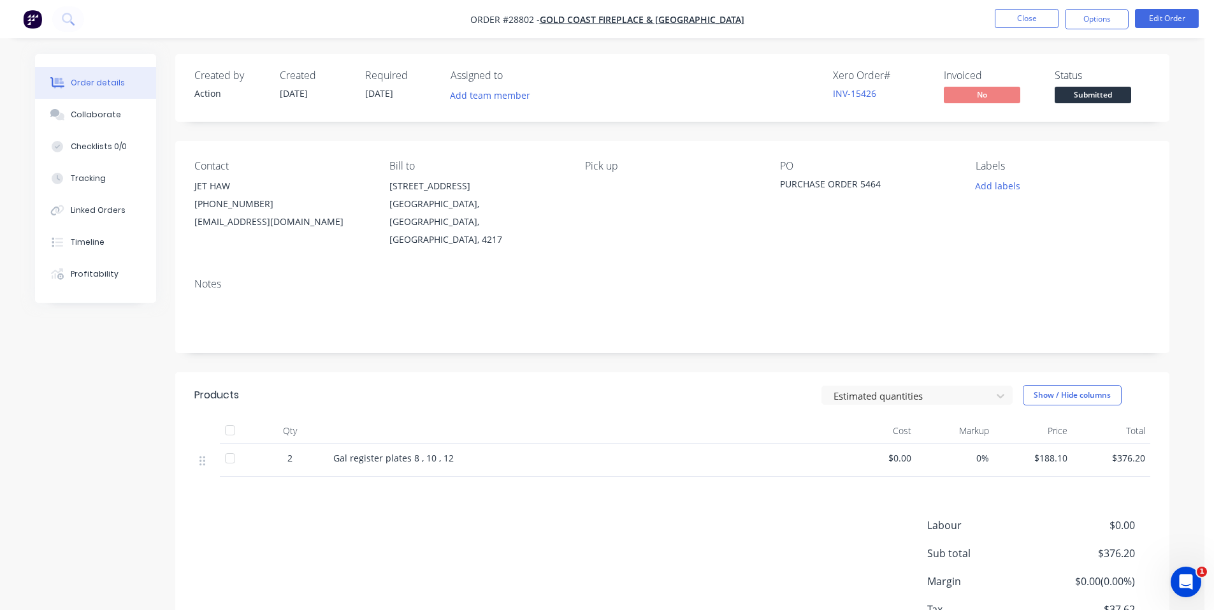
click at [38, 22] on img "button" at bounding box center [32, 19] width 19 height 19
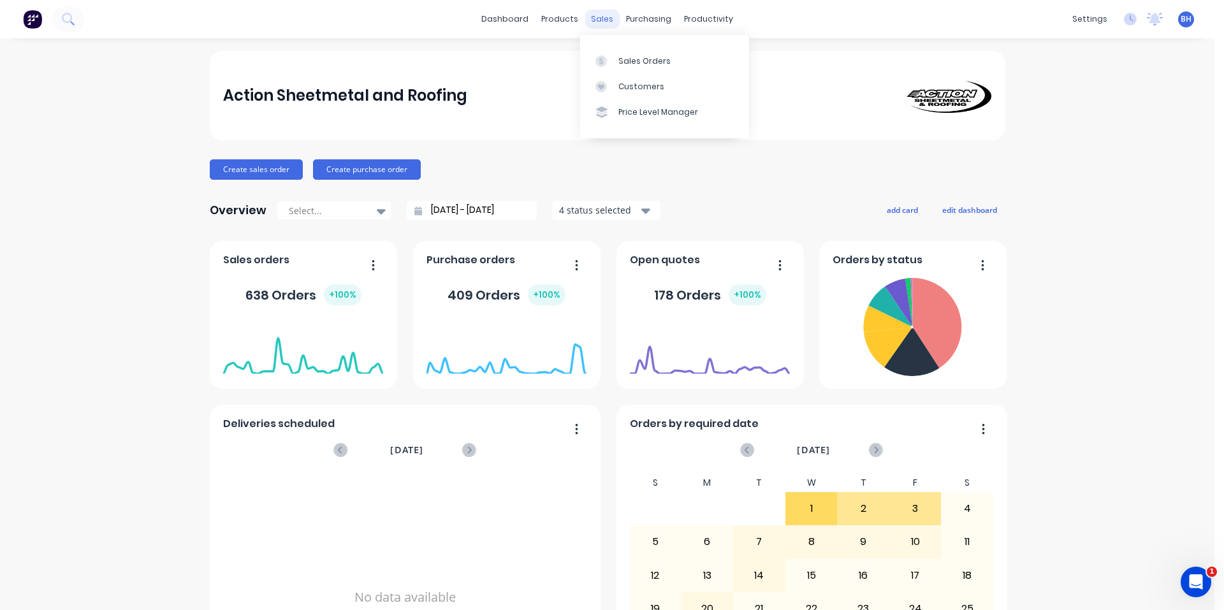
click at [600, 14] on div "sales" at bounding box center [602, 19] width 35 height 19
click at [630, 62] on div "Sales Orders" at bounding box center [644, 60] width 52 height 11
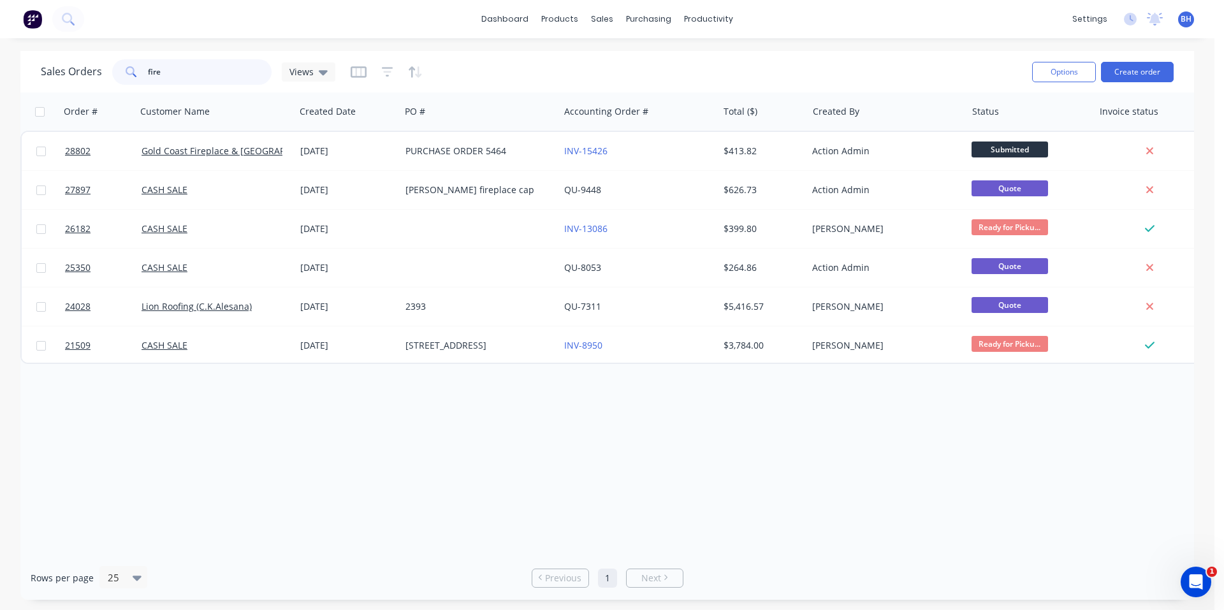
drag, startPoint x: 171, startPoint y: 77, endPoint x: 106, endPoint y: 77, distance: 64.4
click at [106, 77] on div "Sales Orders fire Views" at bounding box center [188, 71] width 295 height 25
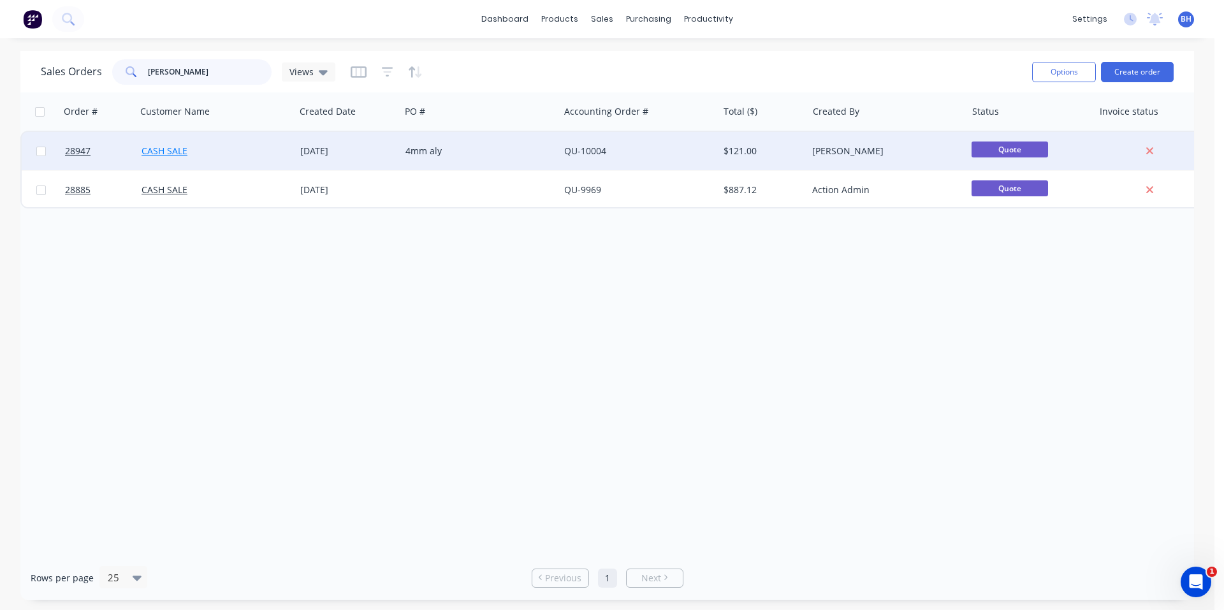
type input "[PERSON_NAME]"
click at [170, 152] on link "CASH SALE" at bounding box center [165, 151] width 46 height 12
click at [80, 153] on span "28947" at bounding box center [77, 151] width 25 height 13
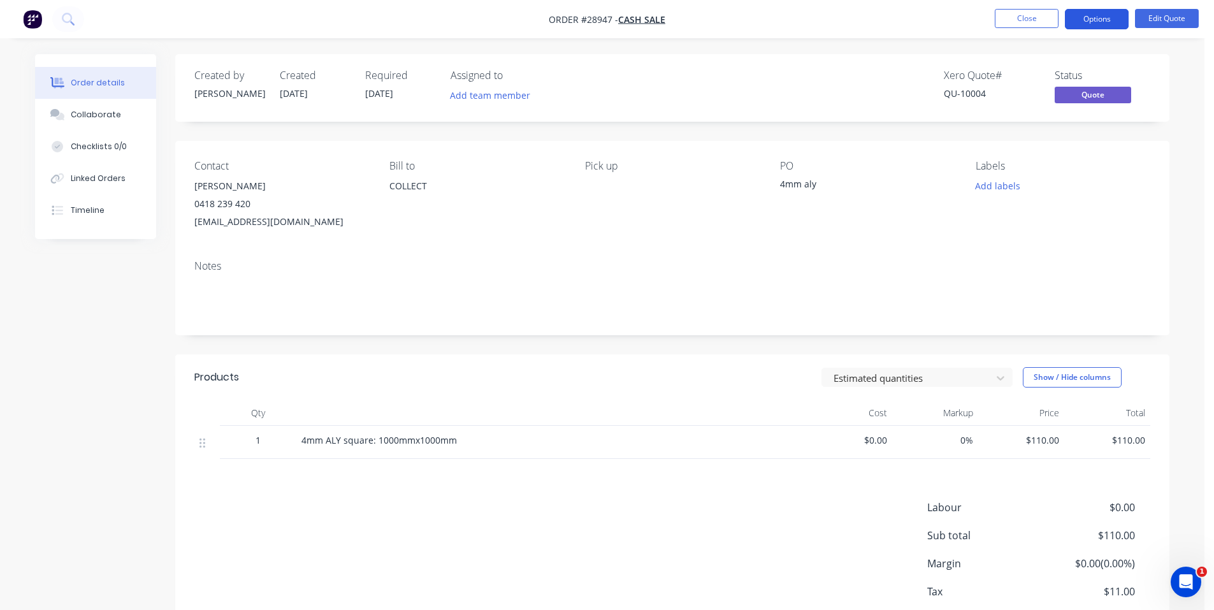
click at [1111, 21] on button "Options" at bounding box center [1097, 19] width 64 height 20
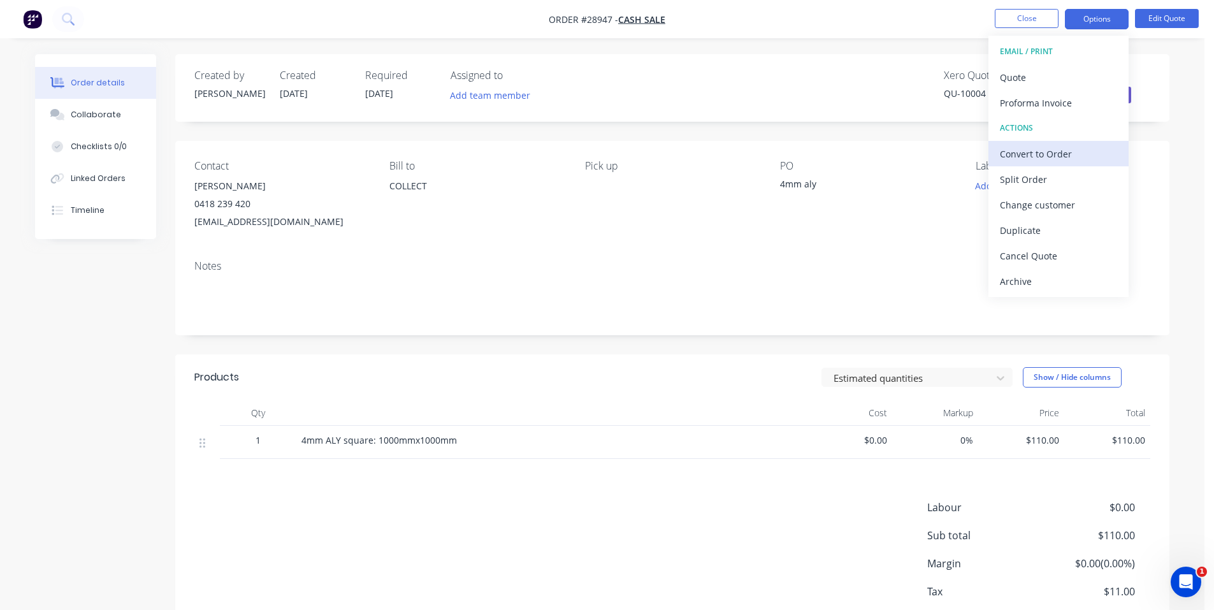
click at [1061, 157] on div "Convert to Order" at bounding box center [1058, 154] width 117 height 18
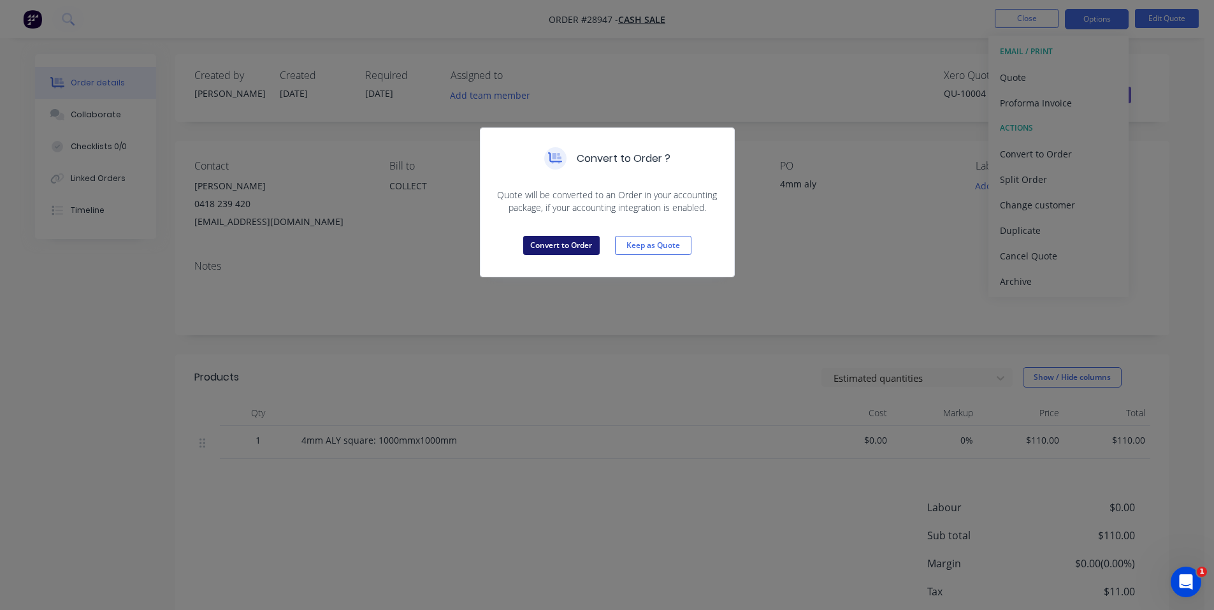
click at [573, 244] on button "Convert to Order" at bounding box center [561, 245] width 76 height 19
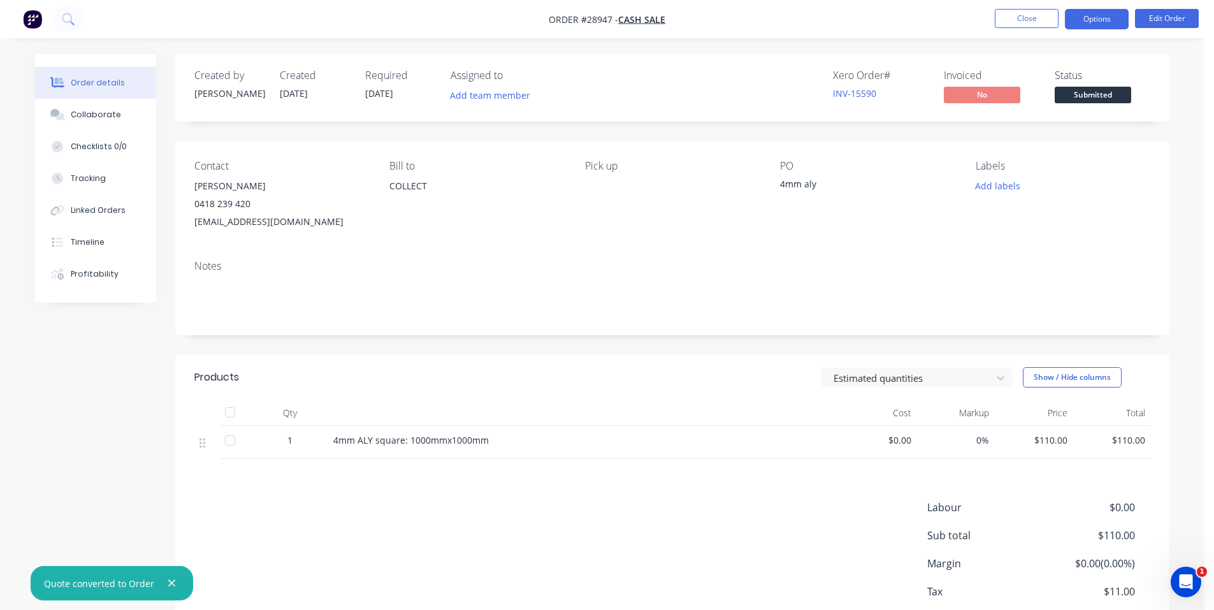
click at [1107, 19] on button "Options" at bounding box center [1097, 19] width 64 height 20
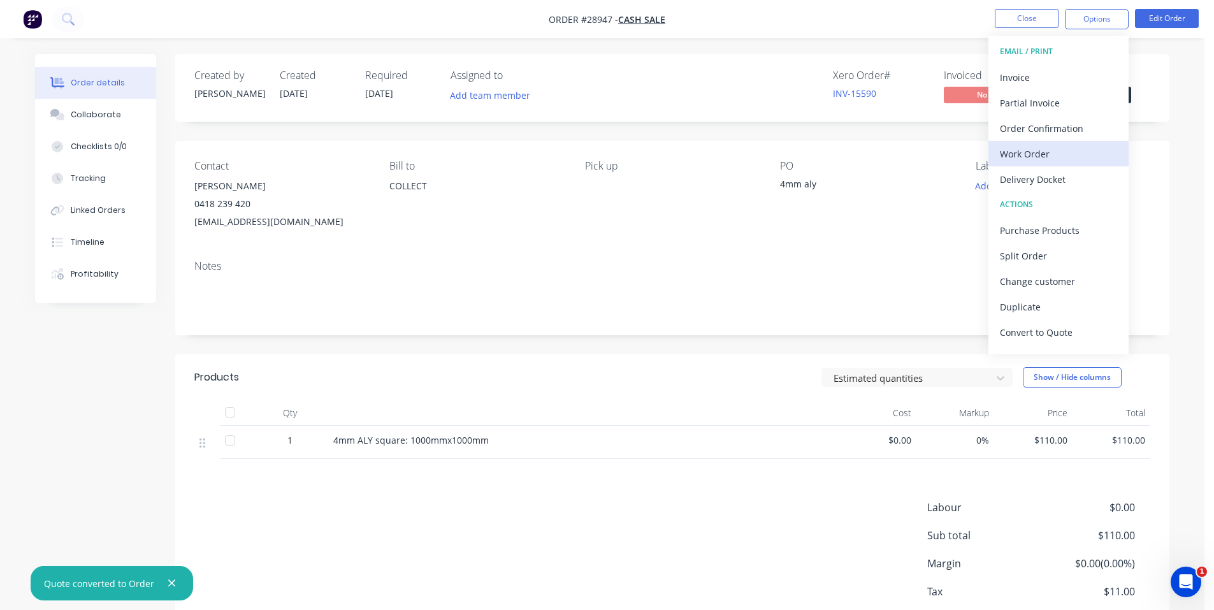
click at [1049, 156] on div "Work Order" at bounding box center [1058, 154] width 117 height 18
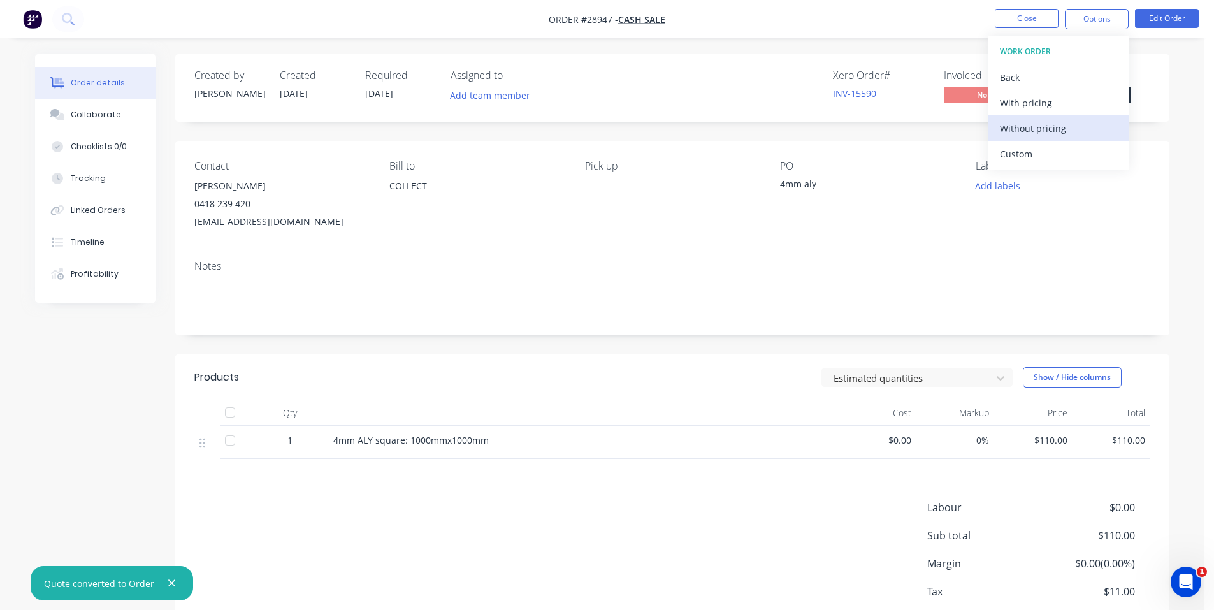
click at [1053, 130] on div "Without pricing" at bounding box center [1058, 128] width 117 height 18
